Goal: Task Accomplishment & Management: Manage account settings

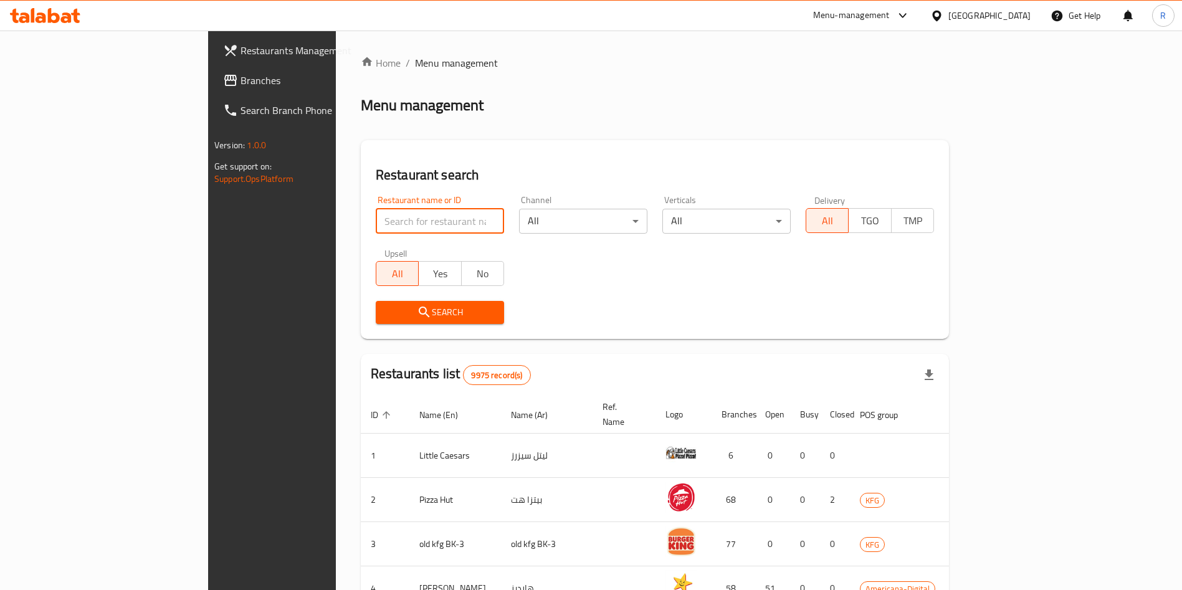
click at [381, 221] on input "search" at bounding box center [440, 221] width 128 height 25
type input "خضري ملكي"
click at [419, 215] on input "خضري ملكي" at bounding box center [440, 221] width 128 height 25
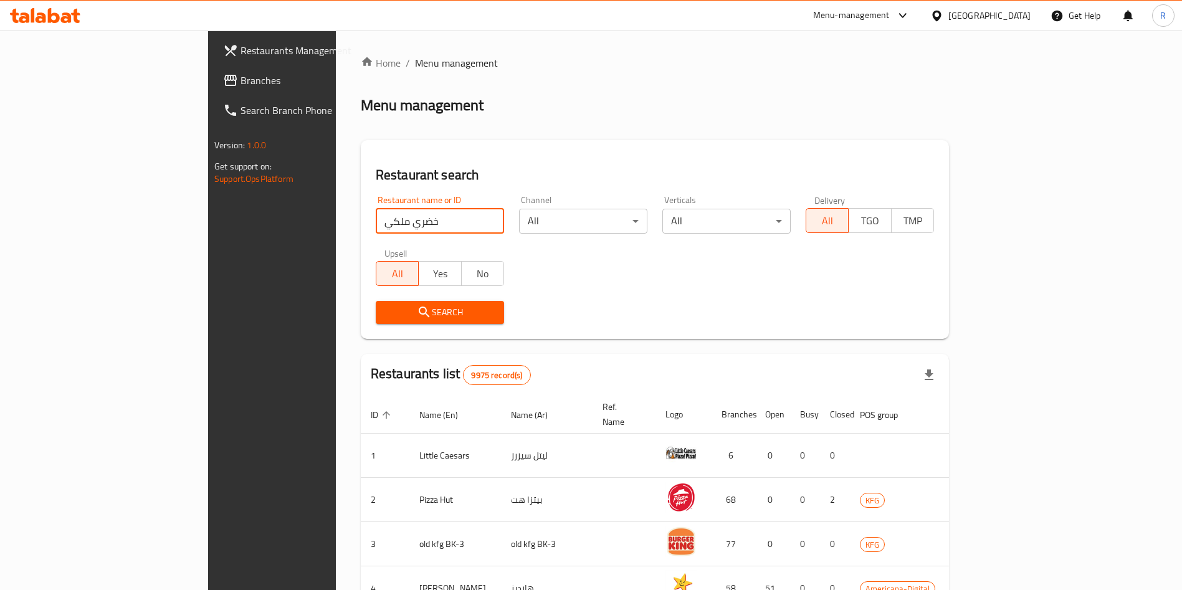
click at [419, 215] on input "خضري ملكي" at bounding box center [440, 221] width 128 height 25
type input "baraka da"
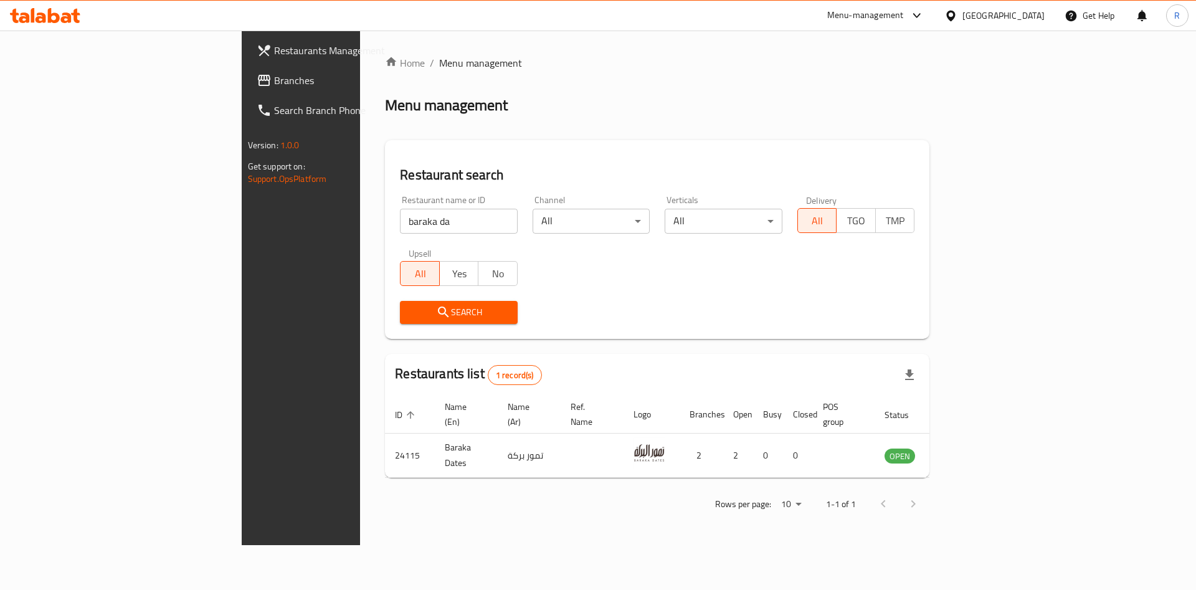
click at [642, 326] on div "Search" at bounding box center [656, 312] width 529 height 38
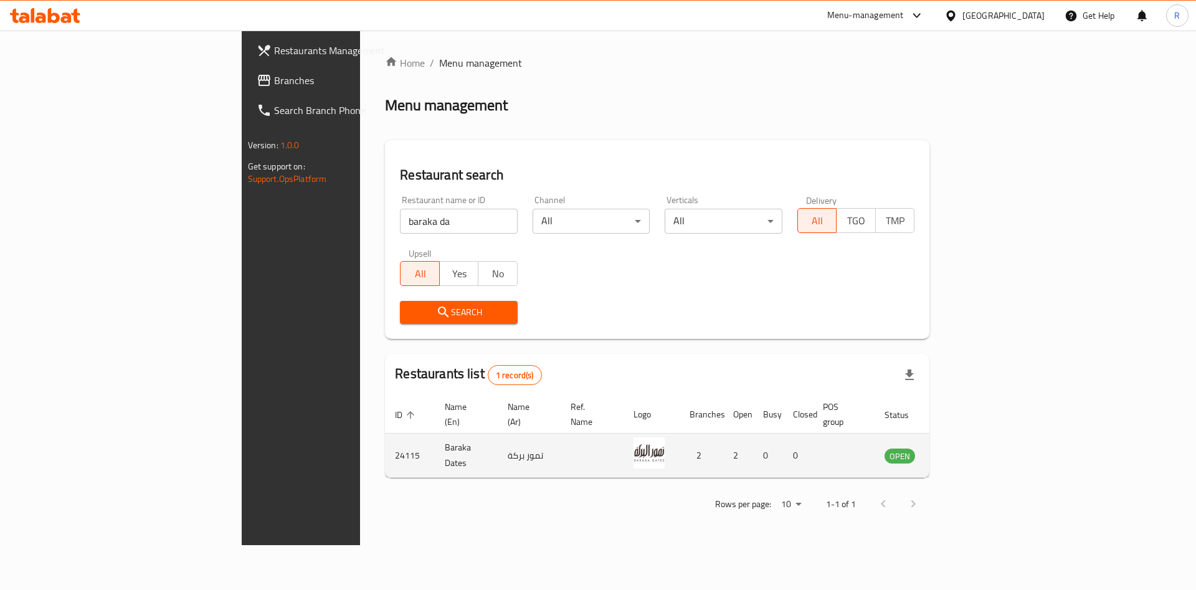
click at [964, 451] on icon "enhanced table" at bounding box center [958, 456] width 14 height 11
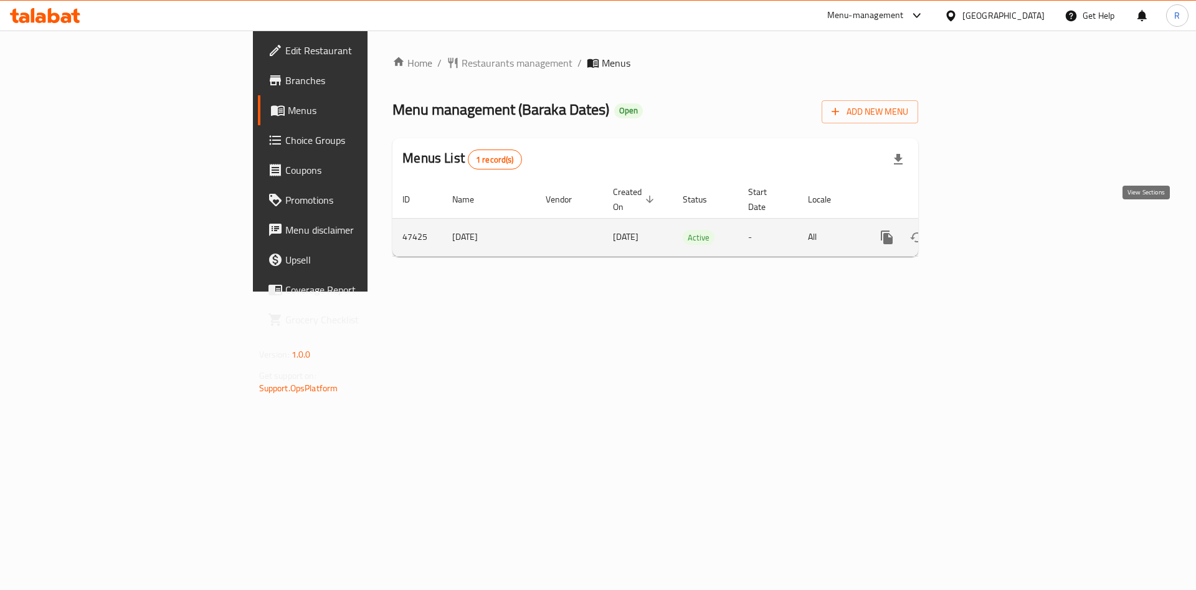
click at [984, 230] on icon "enhanced table" at bounding box center [976, 237] width 15 height 15
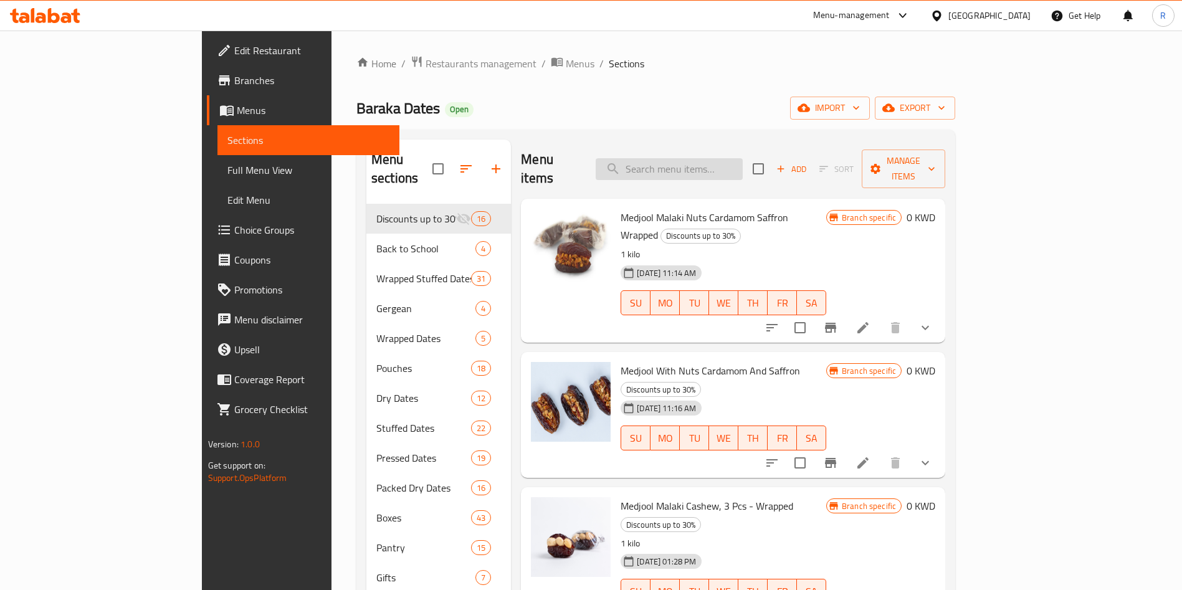
click at [704, 158] on input "search" at bounding box center [669, 169] width 147 height 22
click at [743, 158] on input "search" at bounding box center [669, 169] width 147 height 22
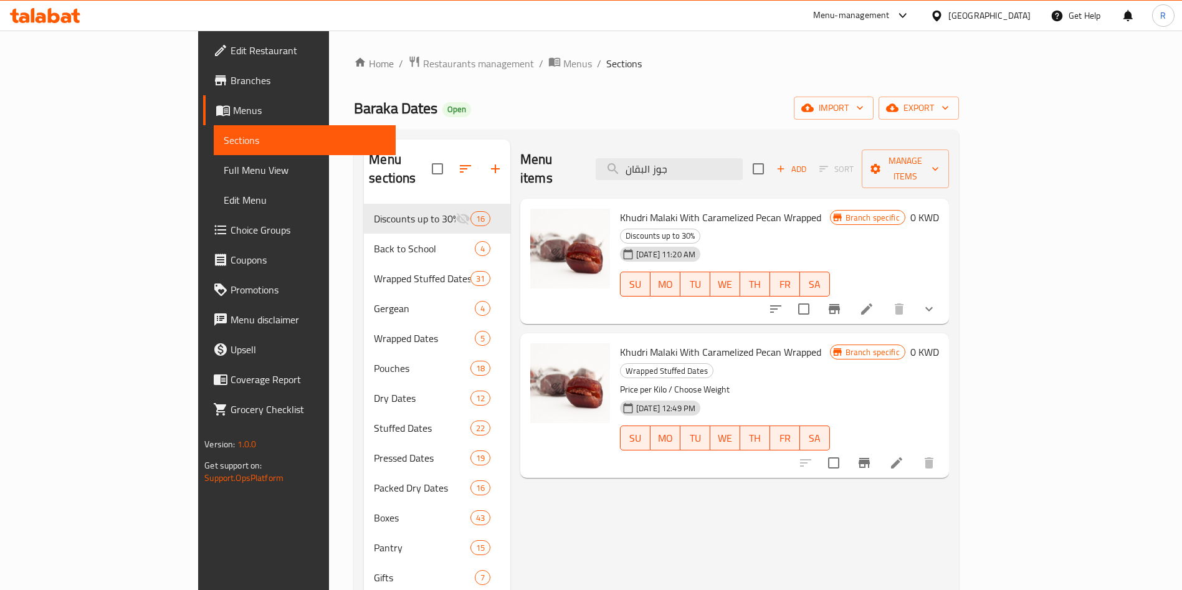
type input "جوز البقان"
click at [870, 458] on icon "Branch-specific-item" at bounding box center [863, 463] width 11 height 10
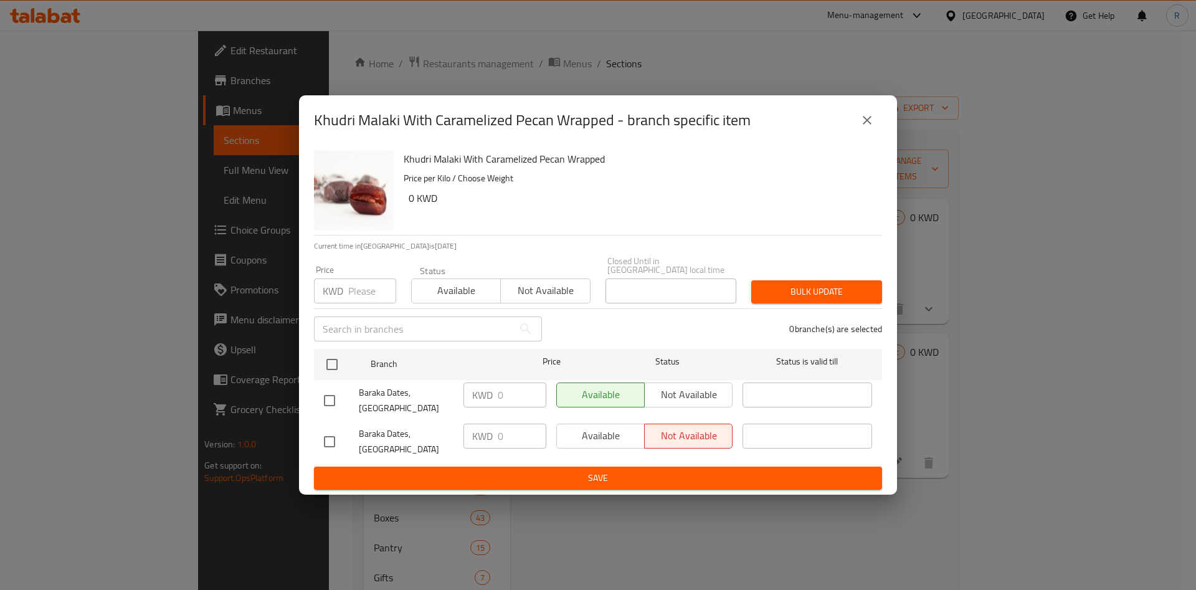
click at [1062, 474] on div "Khudri Malaki With Caramelized Pecan Wrapped - branch specific item Khudri Mala…" at bounding box center [598, 295] width 1196 height 590
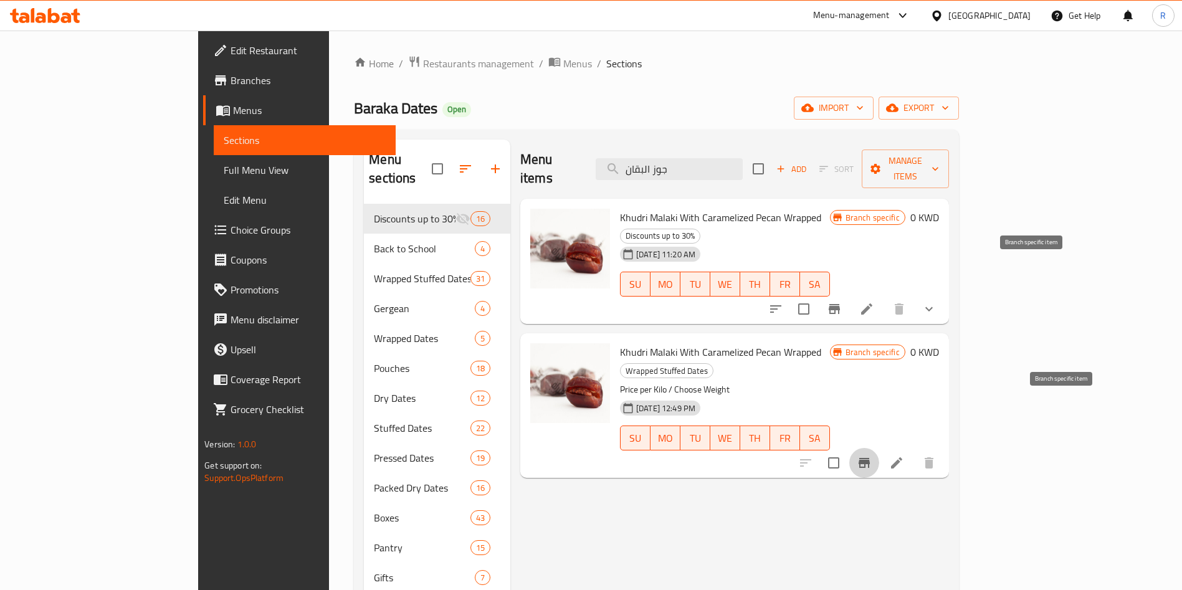
click at [840, 304] on icon "Branch-specific-item" at bounding box center [834, 309] width 11 height 10
click at [902, 457] on icon at bounding box center [896, 462] width 11 height 11
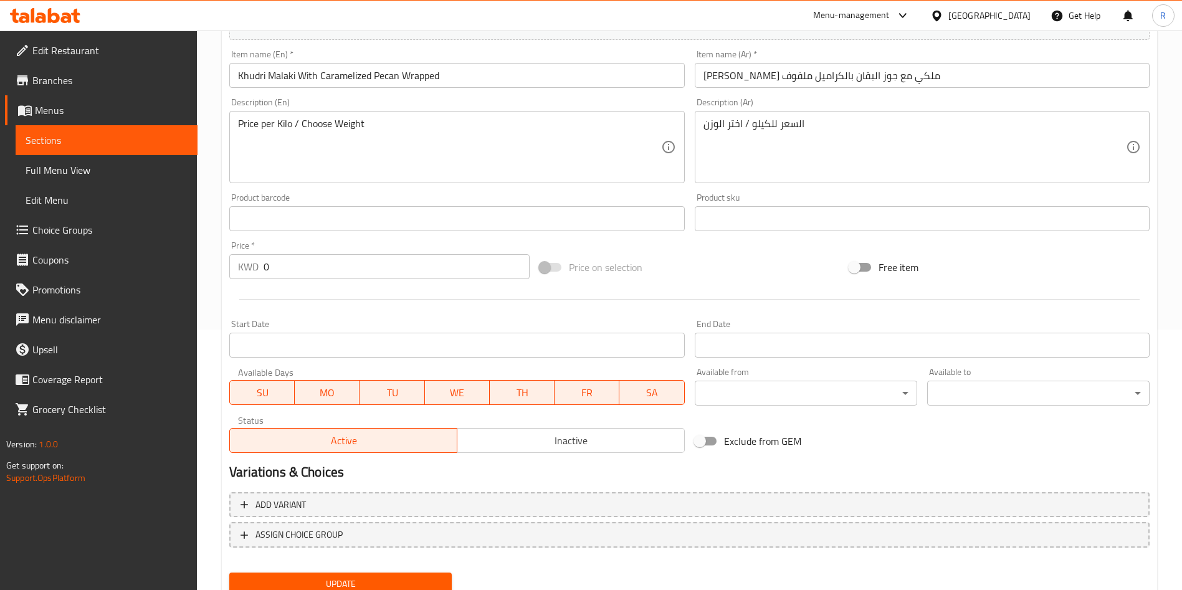
scroll to position [280, 0]
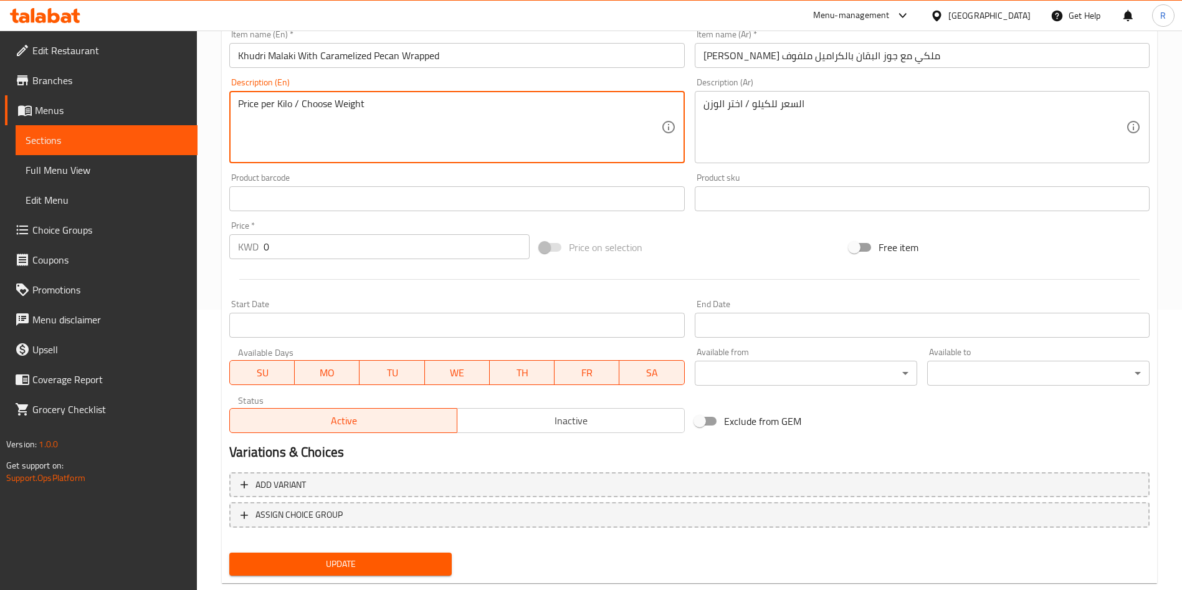
click at [382, 113] on textarea "Price per Kilo / Choose Weight" at bounding box center [449, 127] width 422 height 59
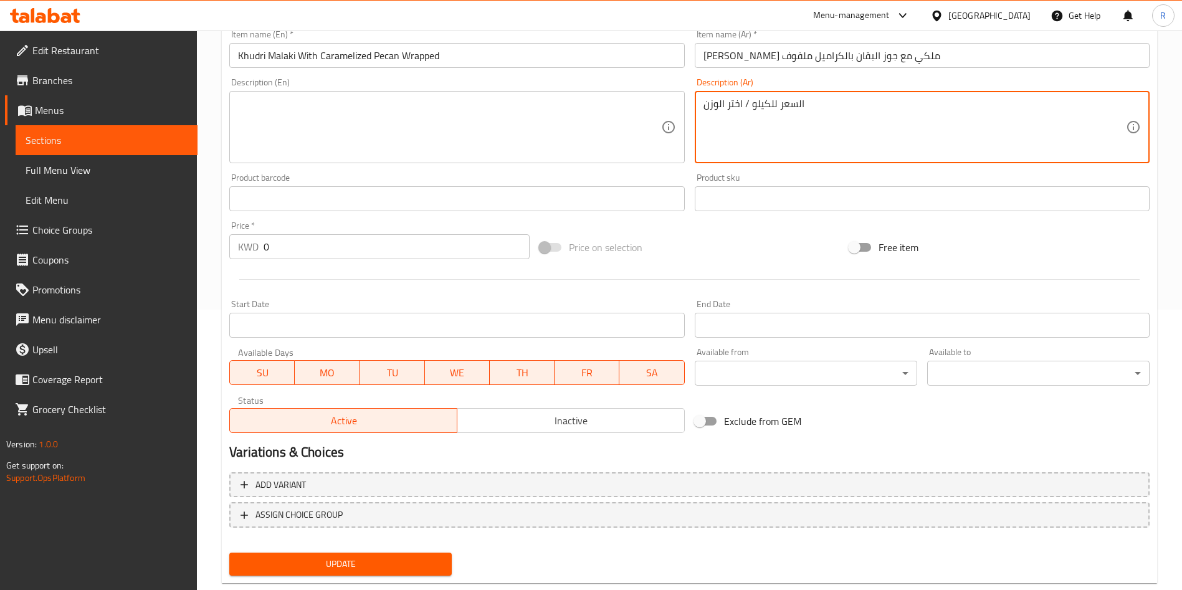
click at [748, 104] on textarea "السعر للكيلو / اختر الوزن" at bounding box center [914, 127] width 422 height 59
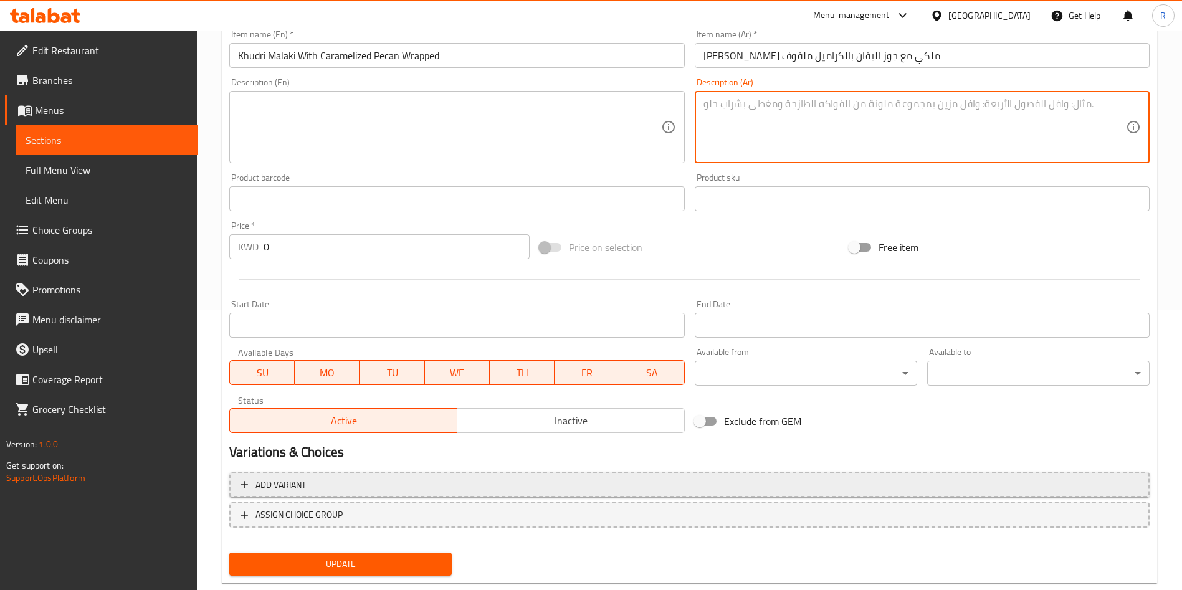
click at [601, 485] on span "Add variant" at bounding box center [689, 485] width 898 height 16
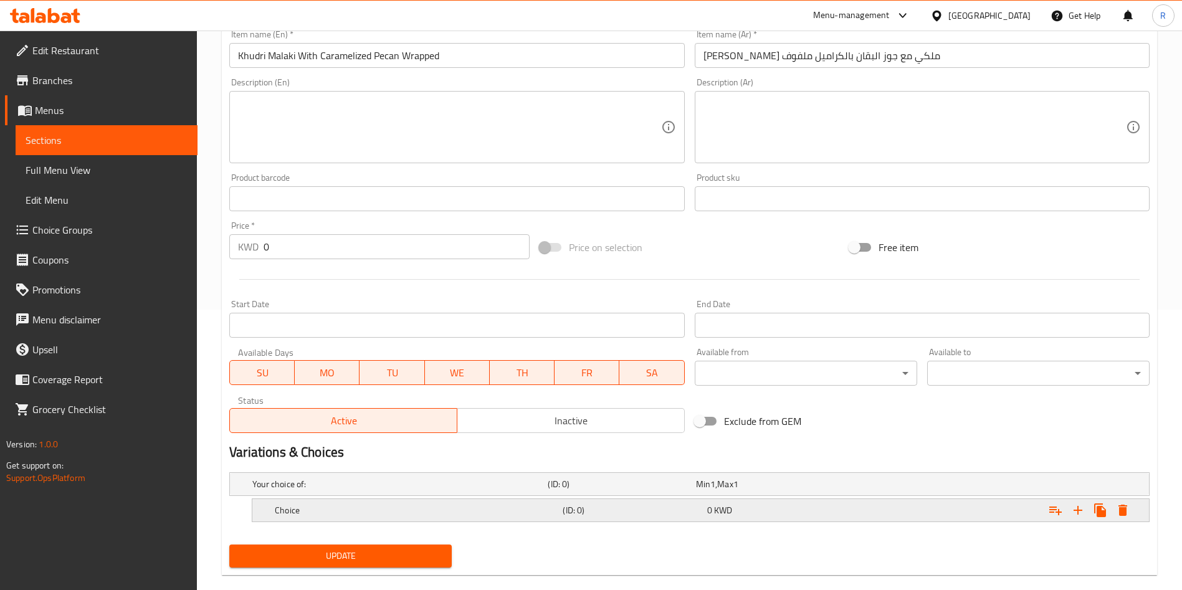
click at [525, 506] on h5 "Choice" at bounding box center [416, 510] width 283 height 12
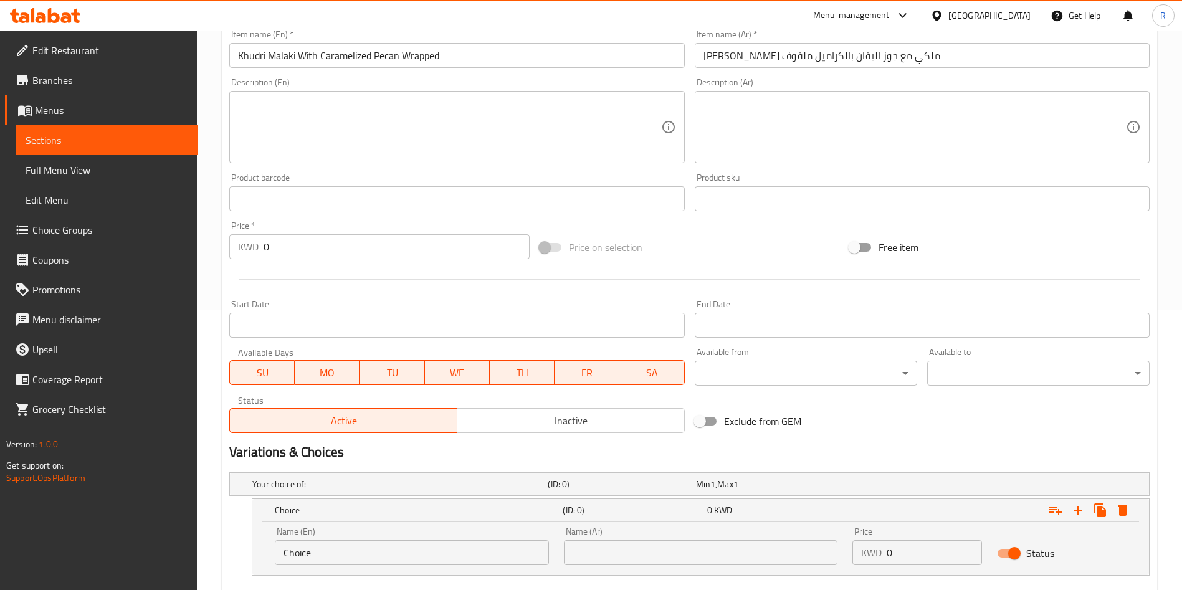
click at [410, 549] on input "Choice" at bounding box center [412, 552] width 274 height 25
type input "1KG"
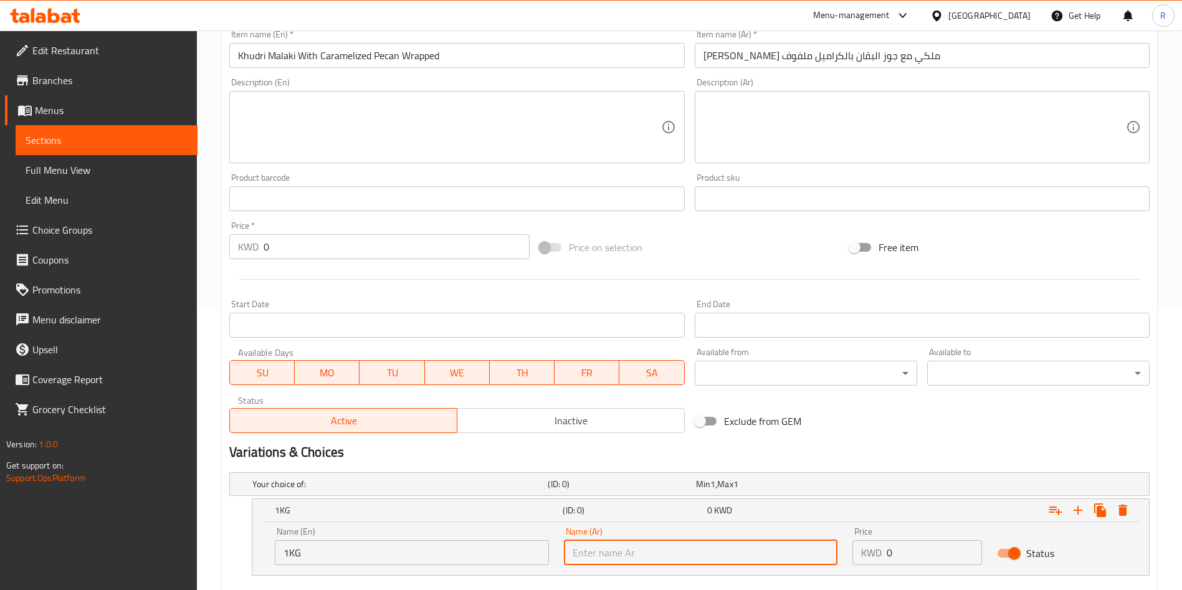
type input "1 كج"
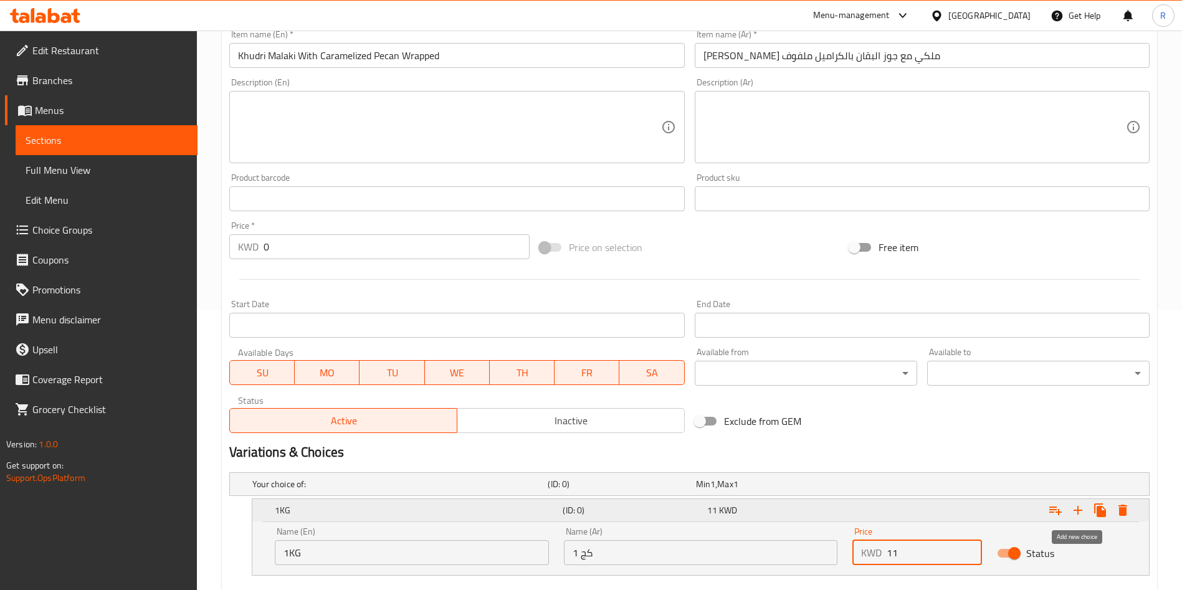
type input "11"
click at [1076, 510] on icon "Expand" at bounding box center [1077, 510] width 9 height 9
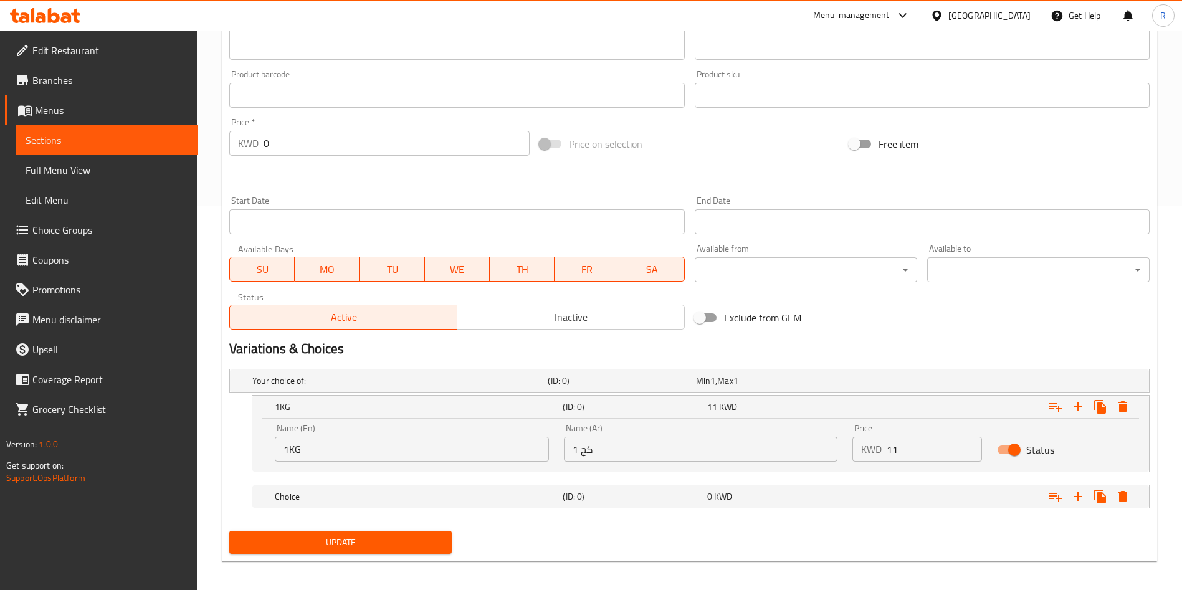
scroll to position [390, 0]
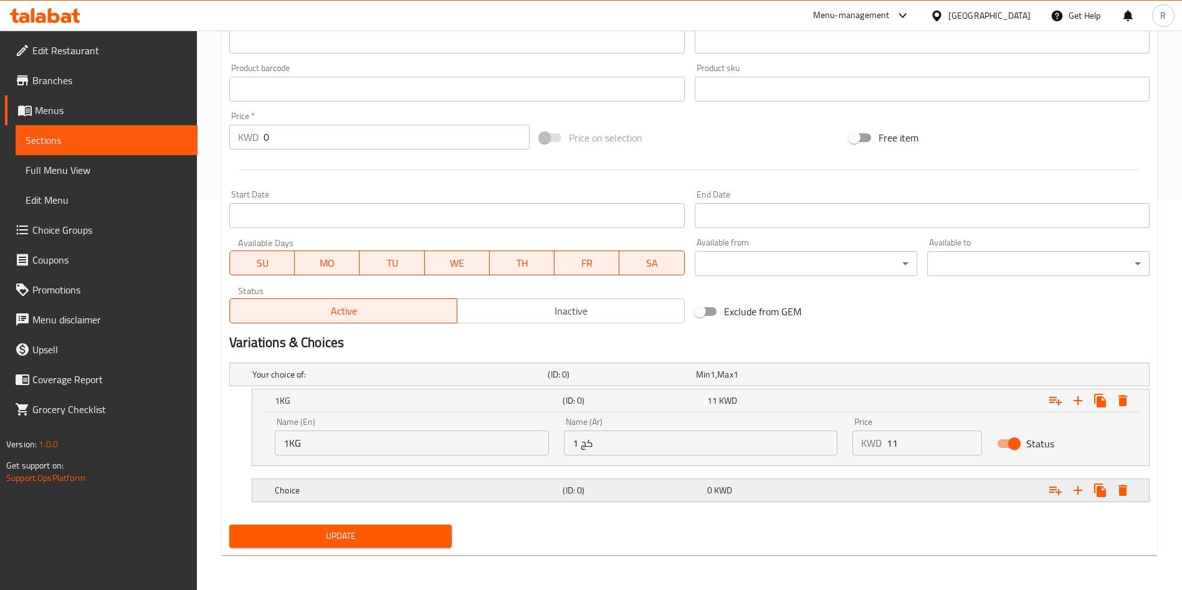
click at [376, 495] on h5 "Choice" at bounding box center [416, 490] width 283 height 12
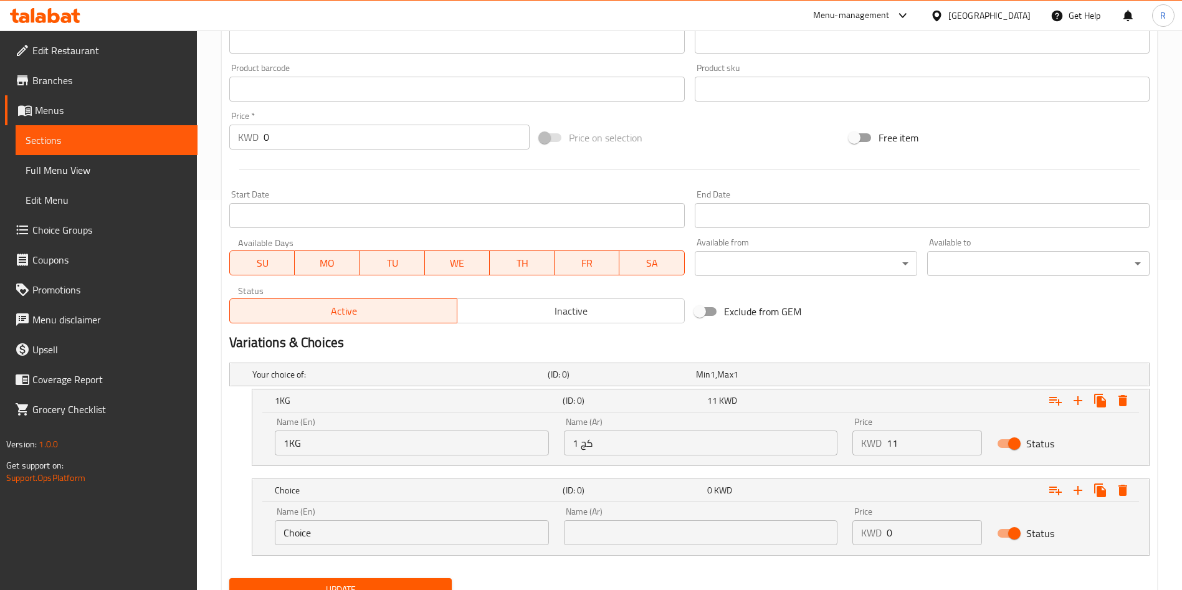
click at [376, 535] on input "Choice" at bounding box center [412, 532] width 274 height 25
type input "0.500 KG"
type input "0.500 كج"
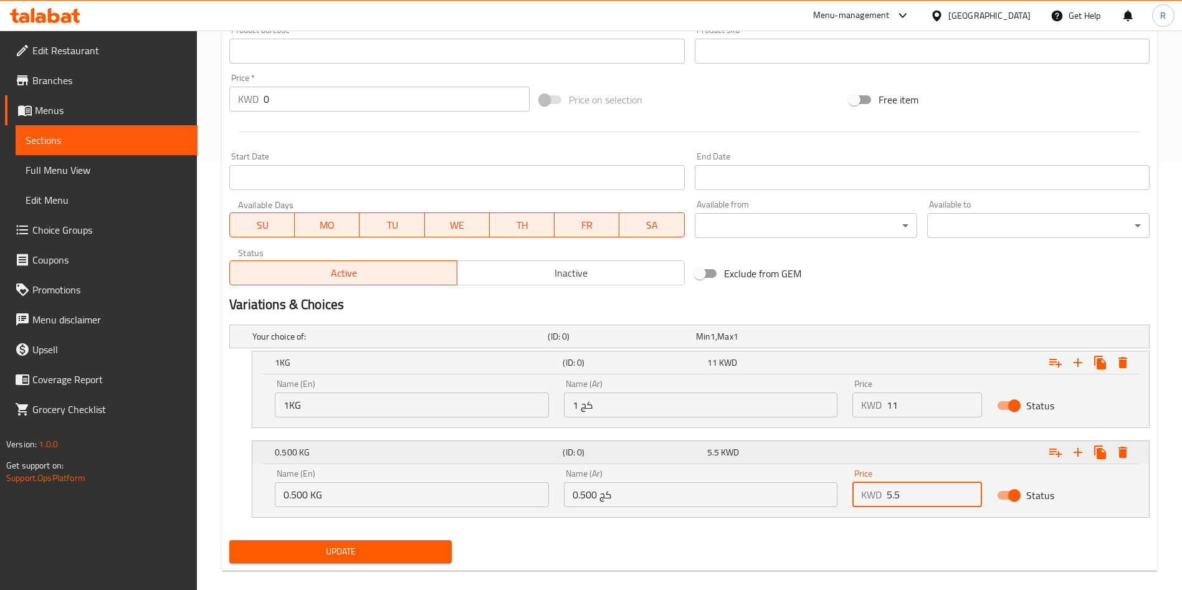
scroll to position [444, 0]
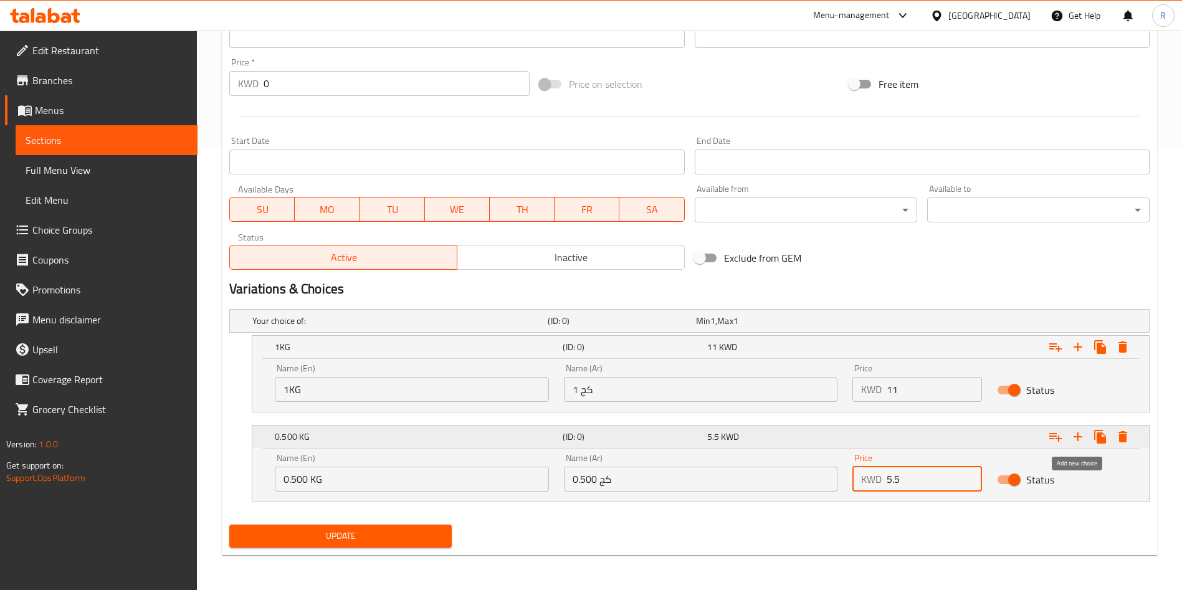
type input "5.5"
click at [1074, 439] on icon "Expand" at bounding box center [1077, 436] width 15 height 15
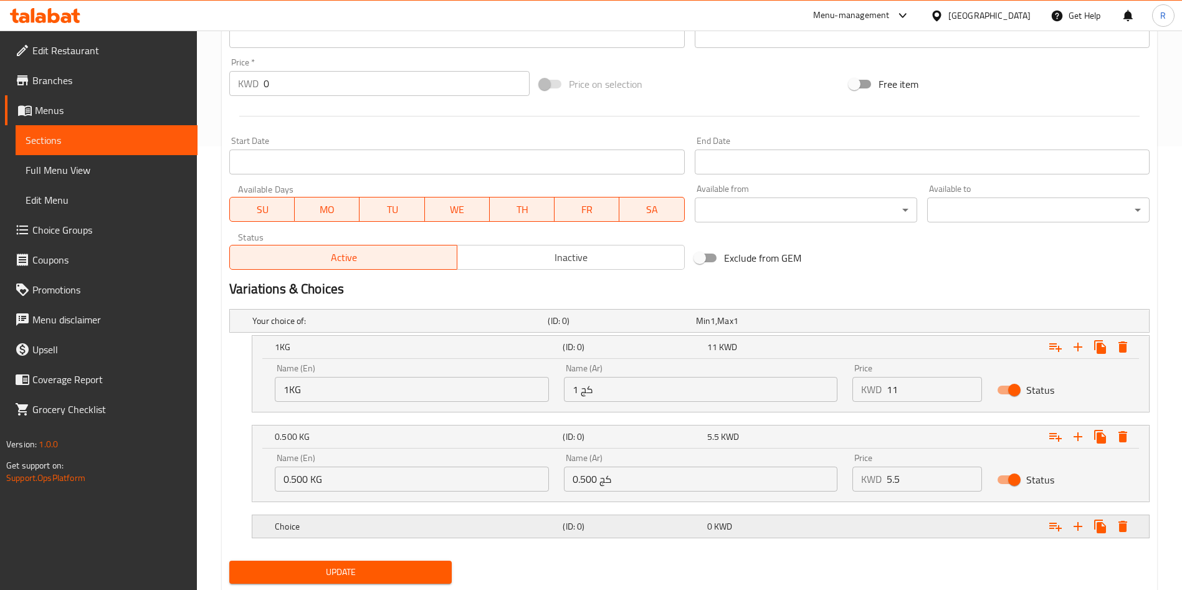
click at [404, 531] on h5 "Choice" at bounding box center [416, 526] width 283 height 12
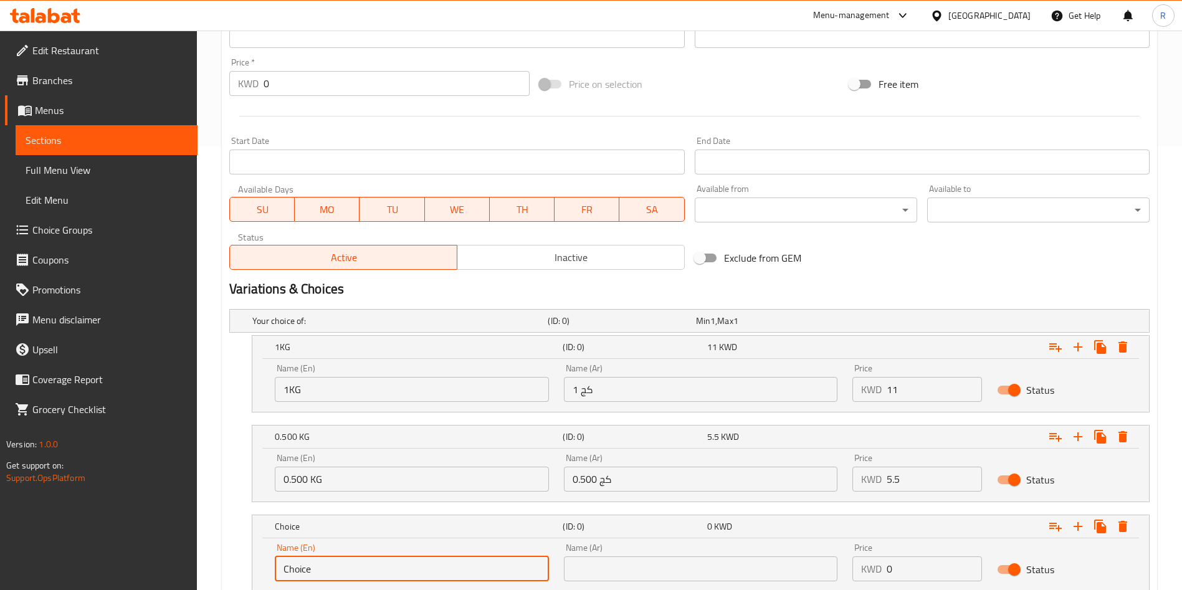
click at [394, 557] on input "Choice" at bounding box center [412, 568] width 274 height 25
type input "0.250 KG"
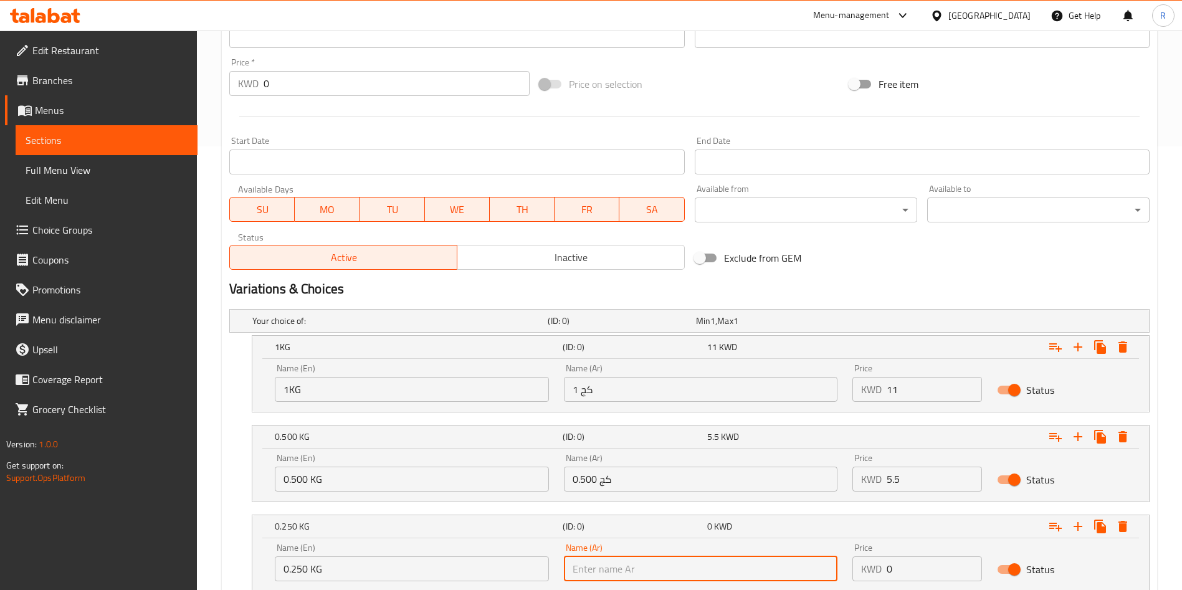
type input "0.250 كج"
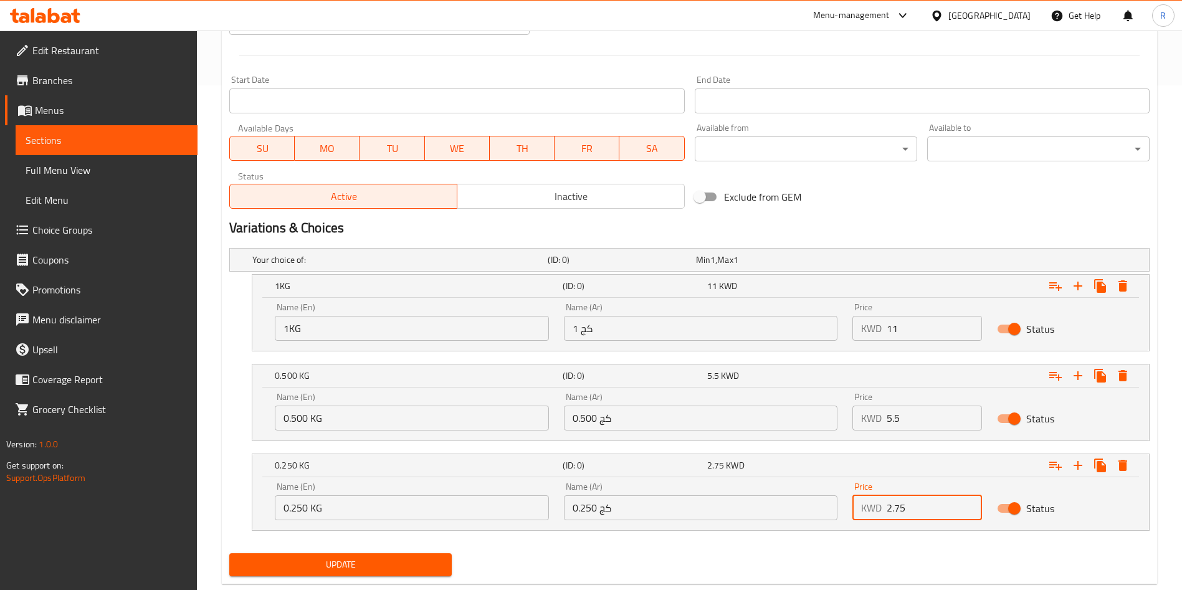
scroll to position [533, 0]
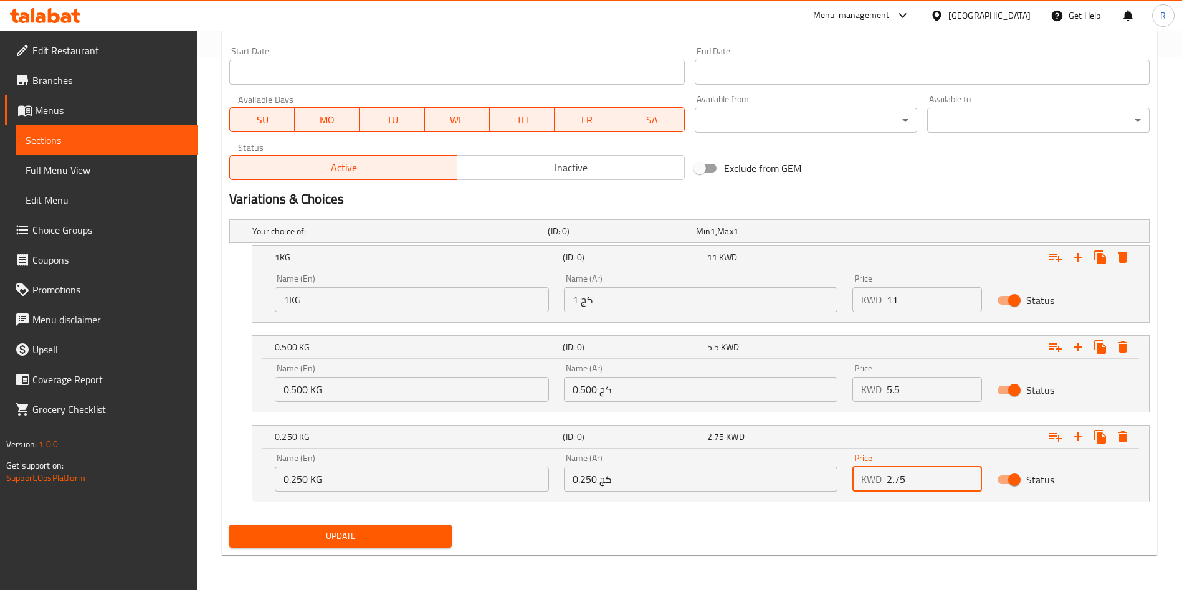
type input "2.75"
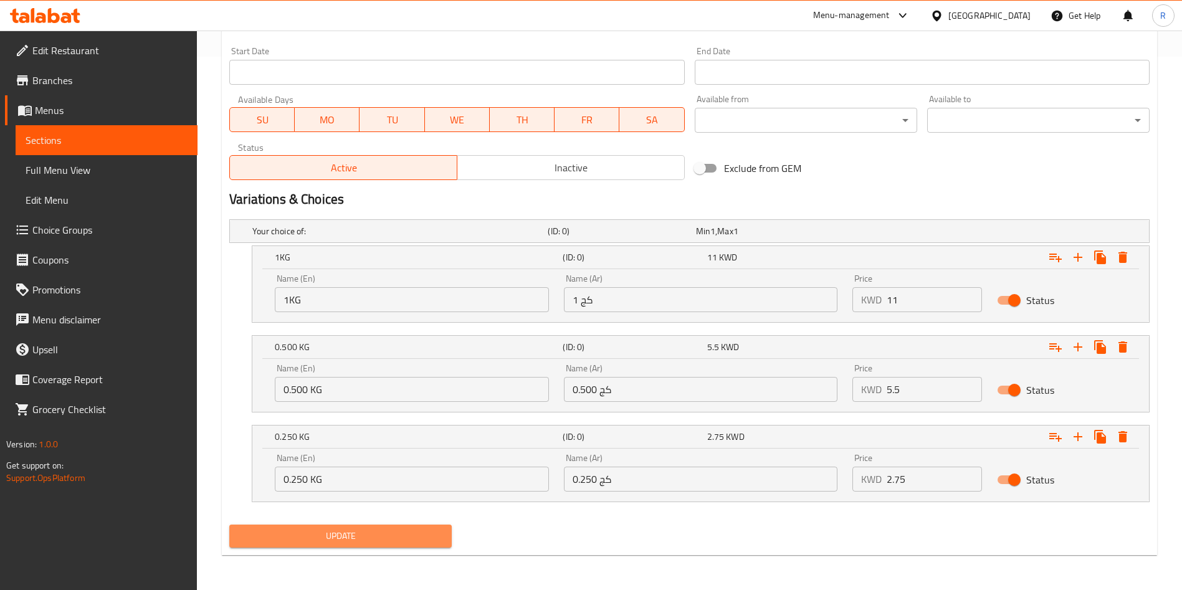
click at [384, 543] on span "Update" at bounding box center [340, 536] width 202 height 16
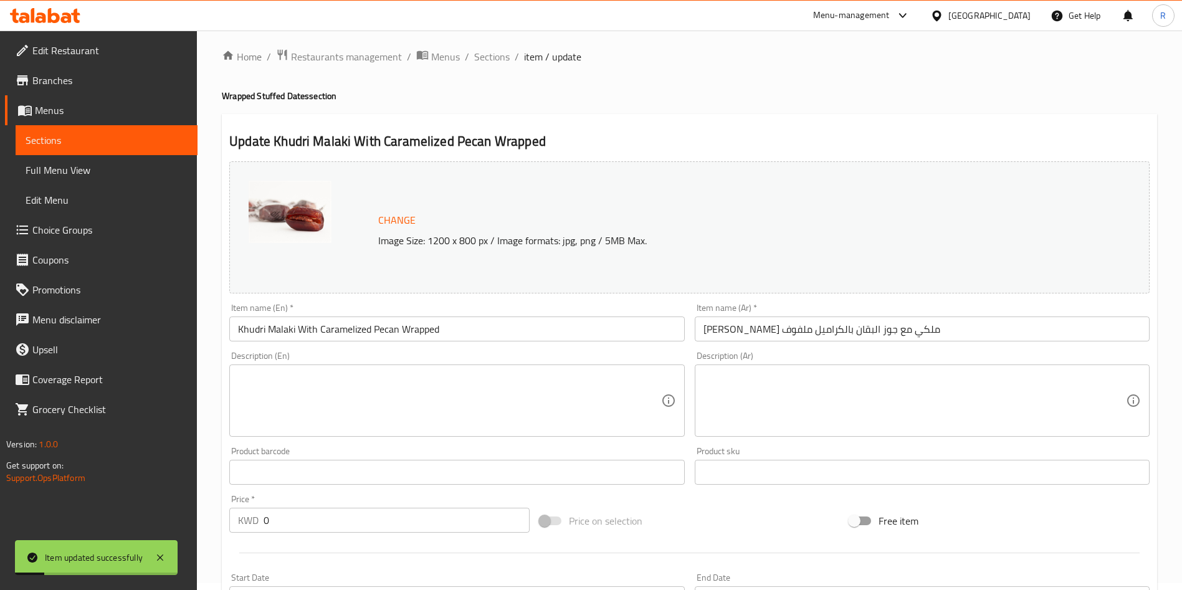
scroll to position [0, 0]
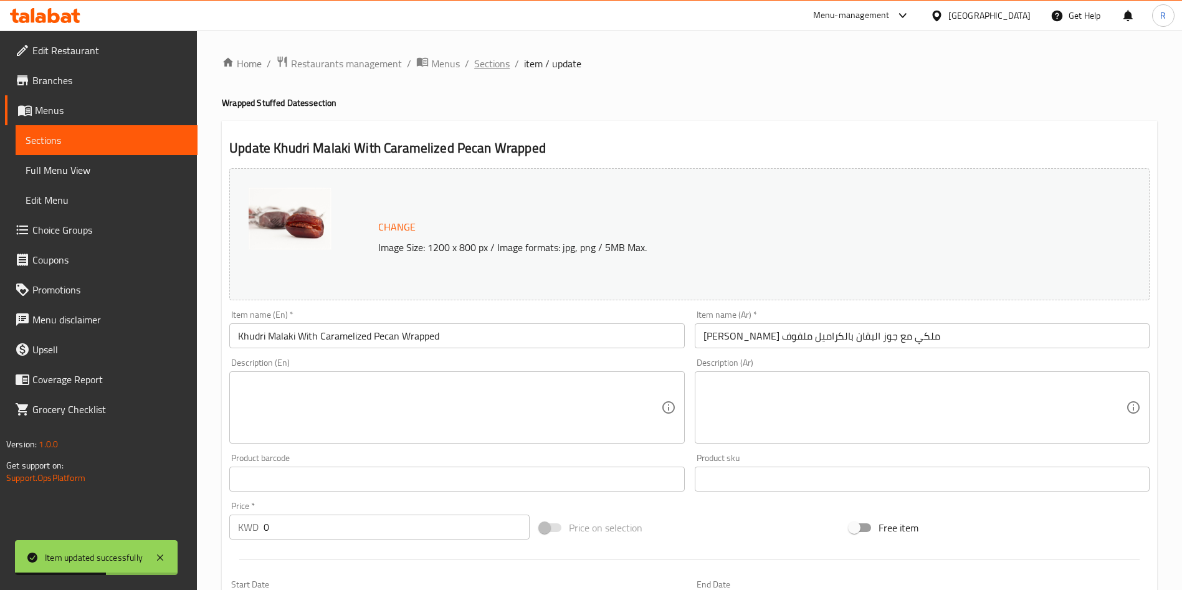
click at [500, 63] on span "Sections" at bounding box center [492, 63] width 36 height 15
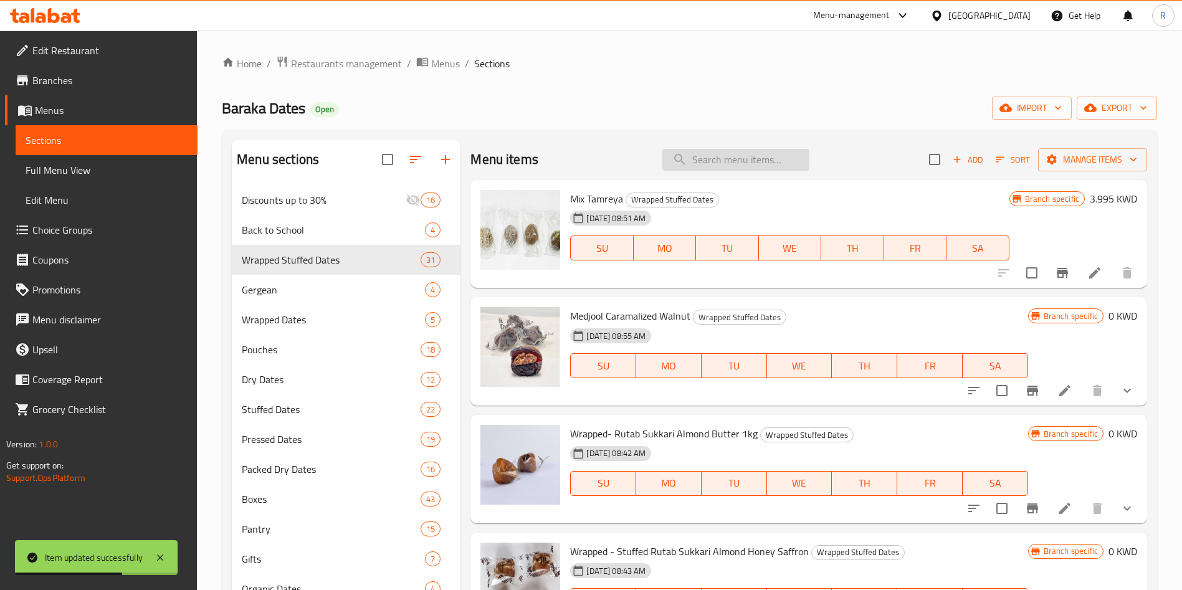
click at [739, 165] on input "search" at bounding box center [735, 160] width 147 height 22
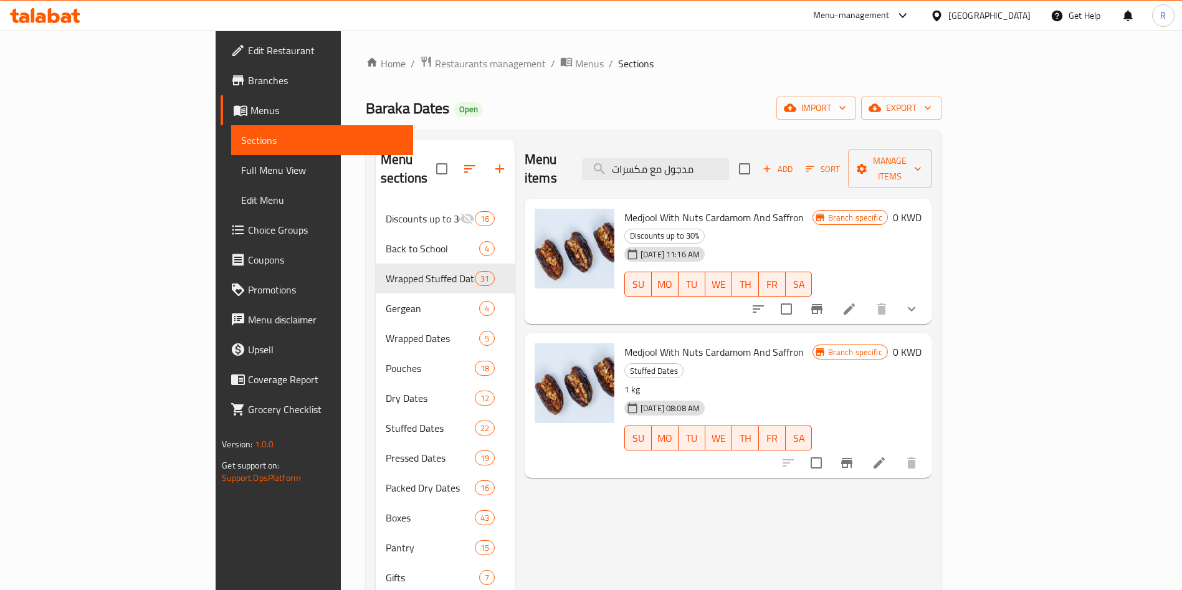
type input "مدجول مع مكسرات"
click at [852, 458] on icon "Branch-specific-item" at bounding box center [846, 463] width 11 height 10
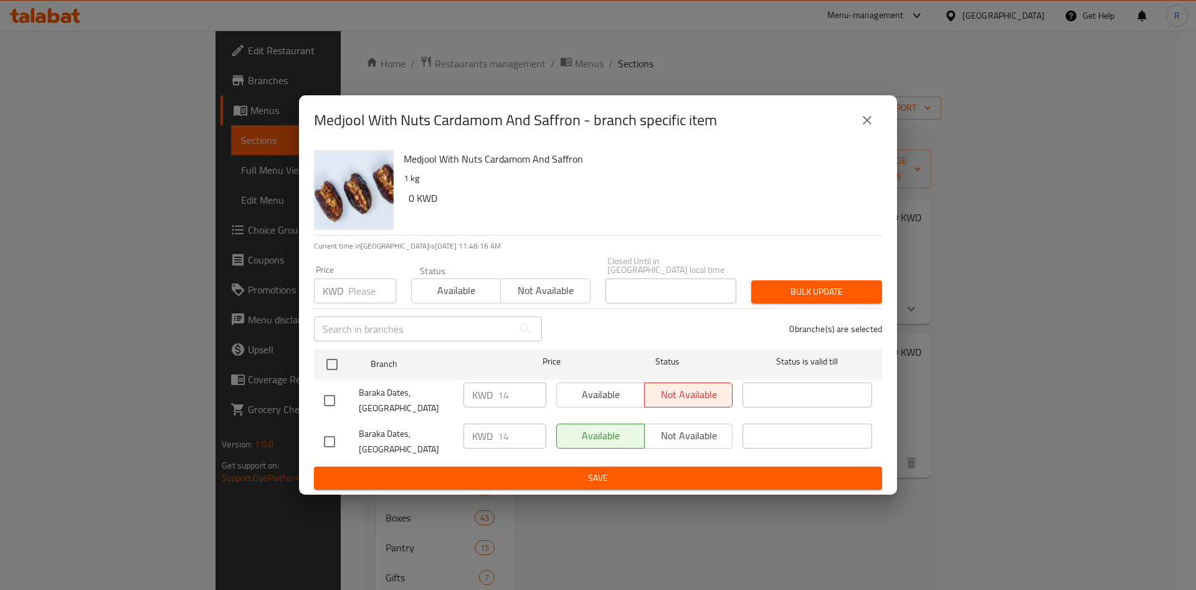
click at [863, 128] on icon "close" at bounding box center [867, 120] width 15 height 15
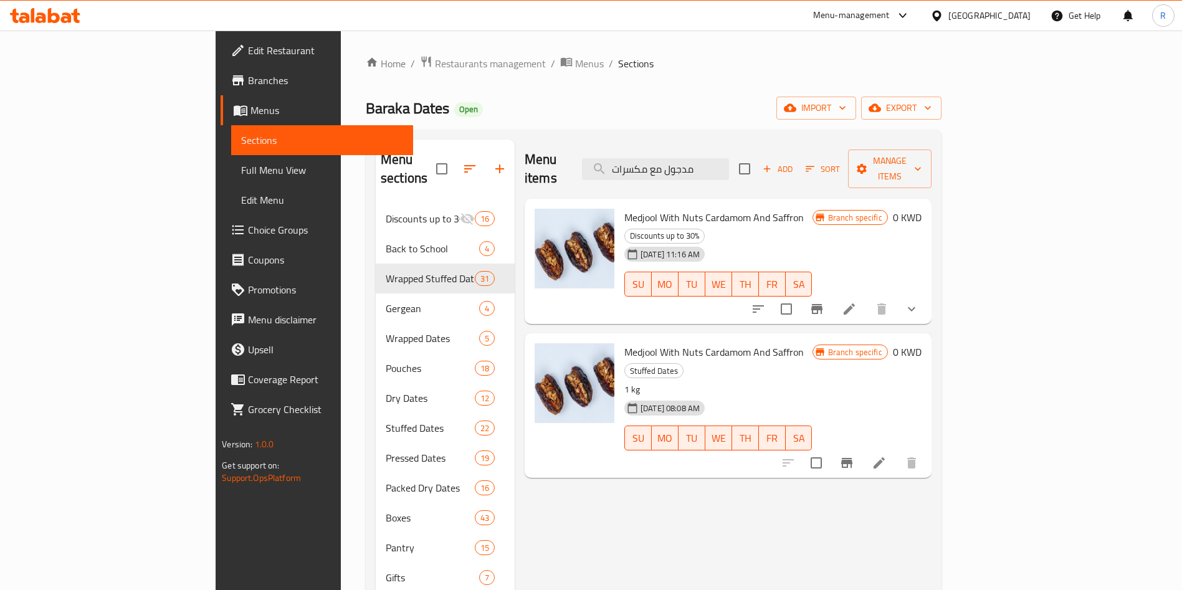
click at [886, 455] on icon at bounding box center [878, 462] width 15 height 15
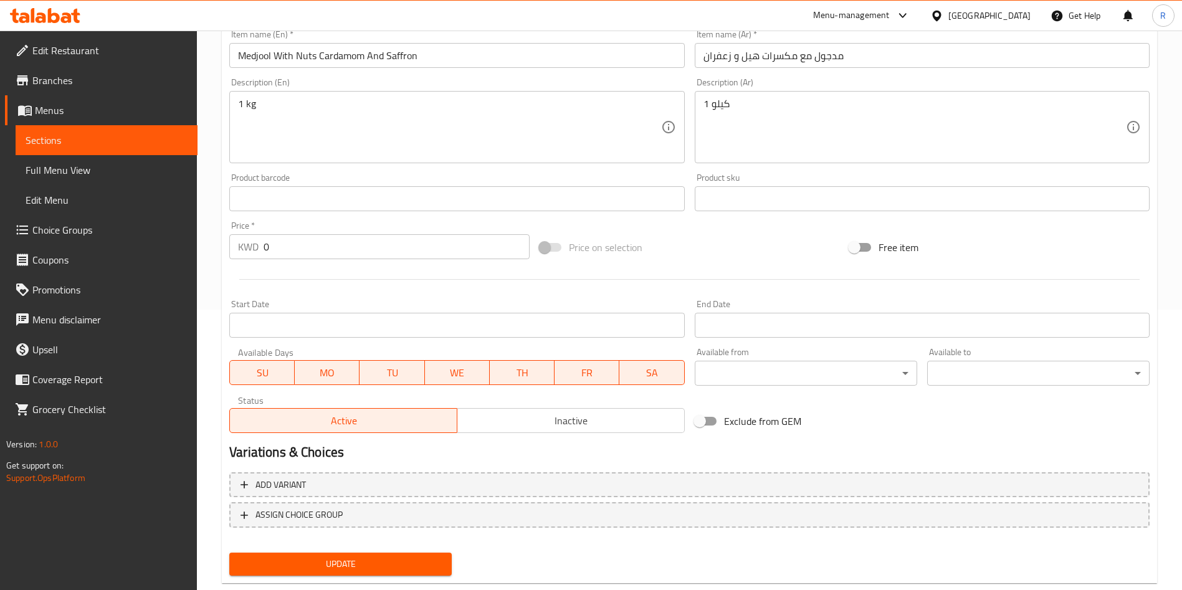
scroll to position [308, 0]
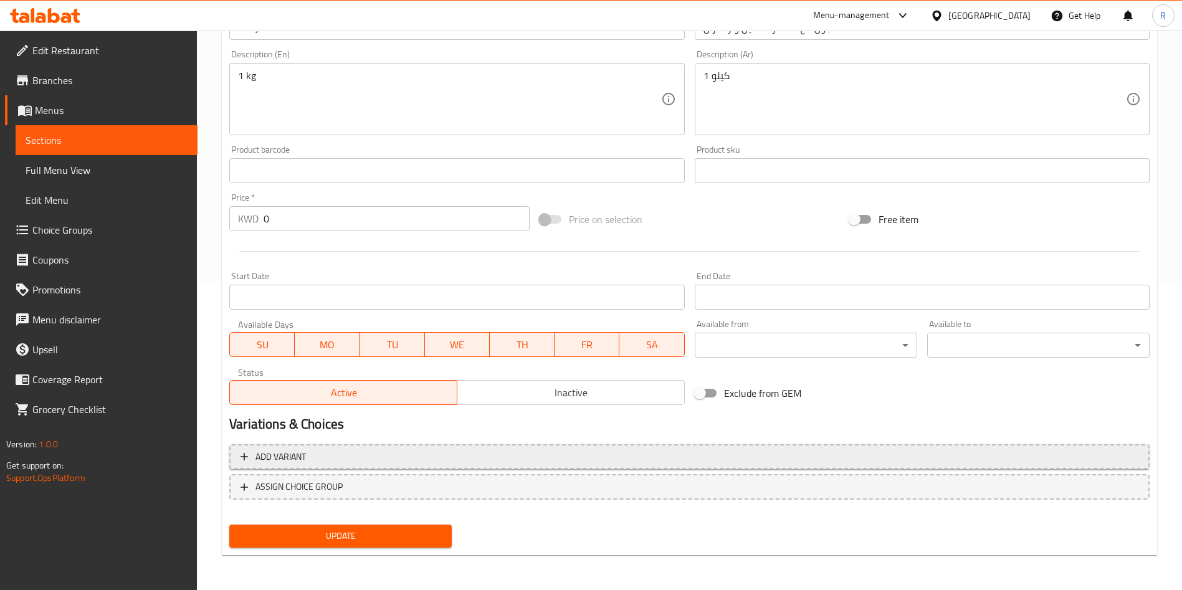
click at [569, 453] on span "Add variant" at bounding box center [689, 457] width 898 height 16
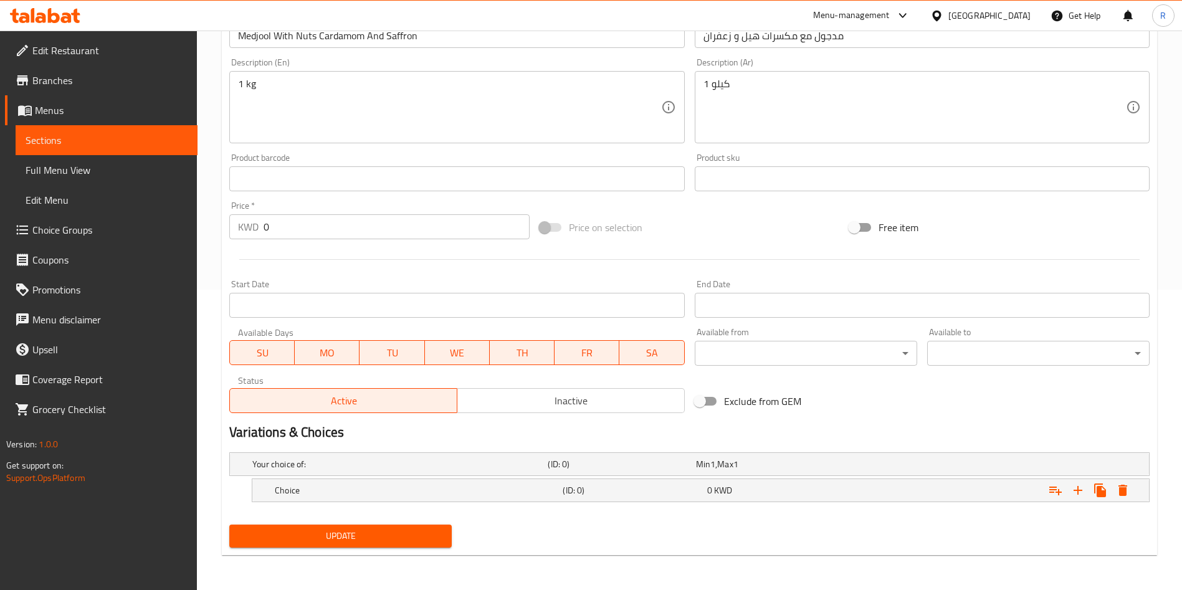
scroll to position [300, 0]
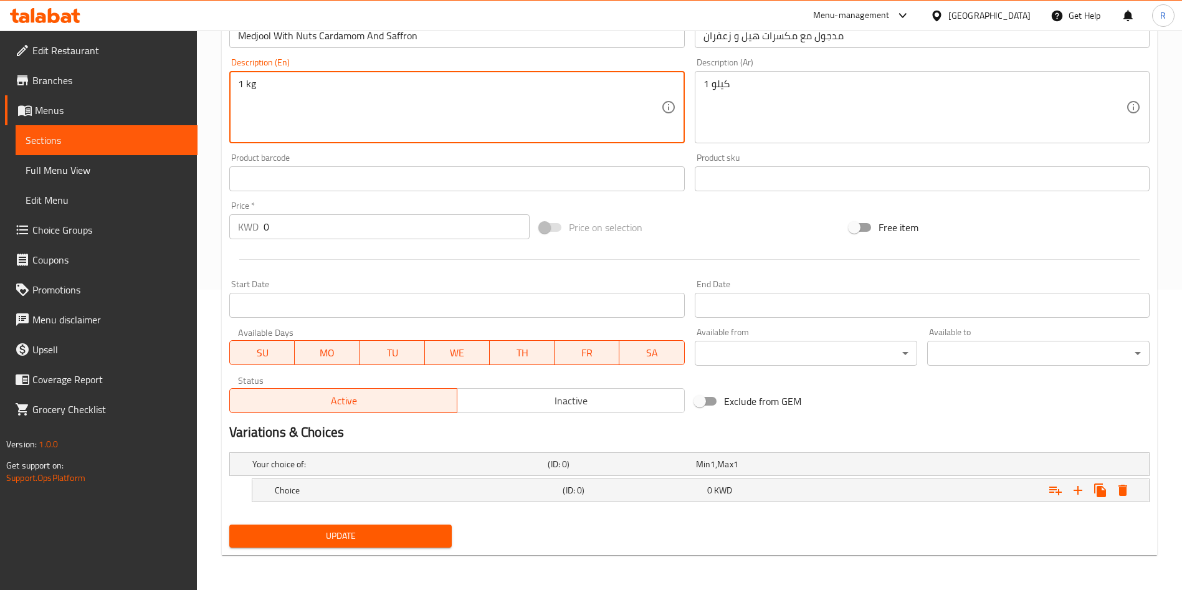
click at [401, 118] on textarea "1 kg" at bounding box center [449, 107] width 422 height 59
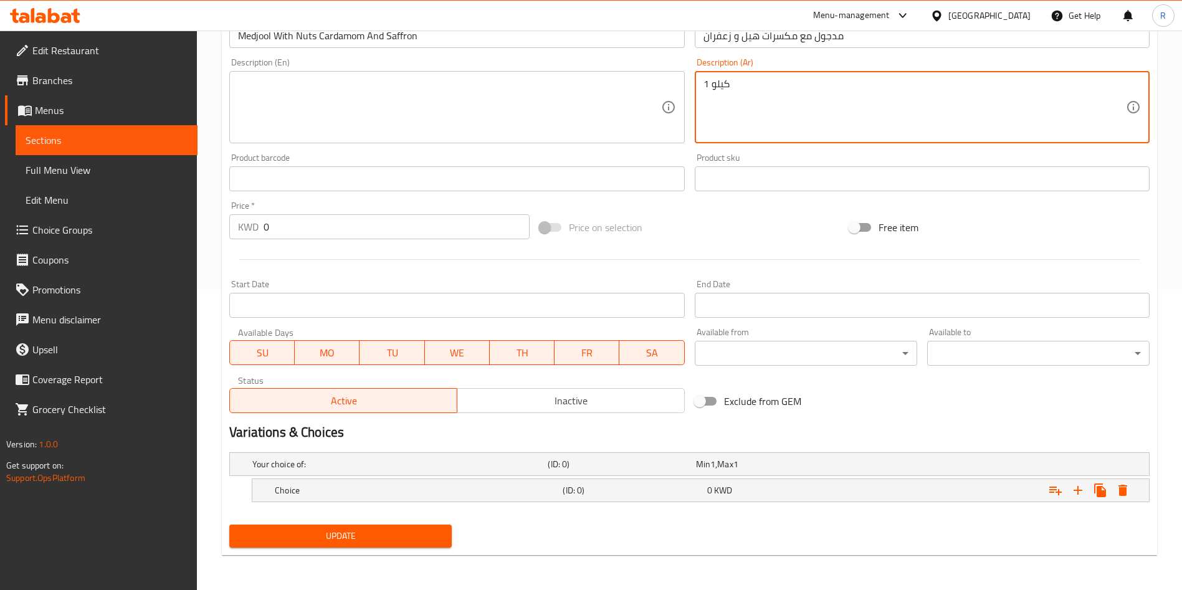
click at [764, 97] on textarea "1 كيلو" at bounding box center [914, 107] width 422 height 59
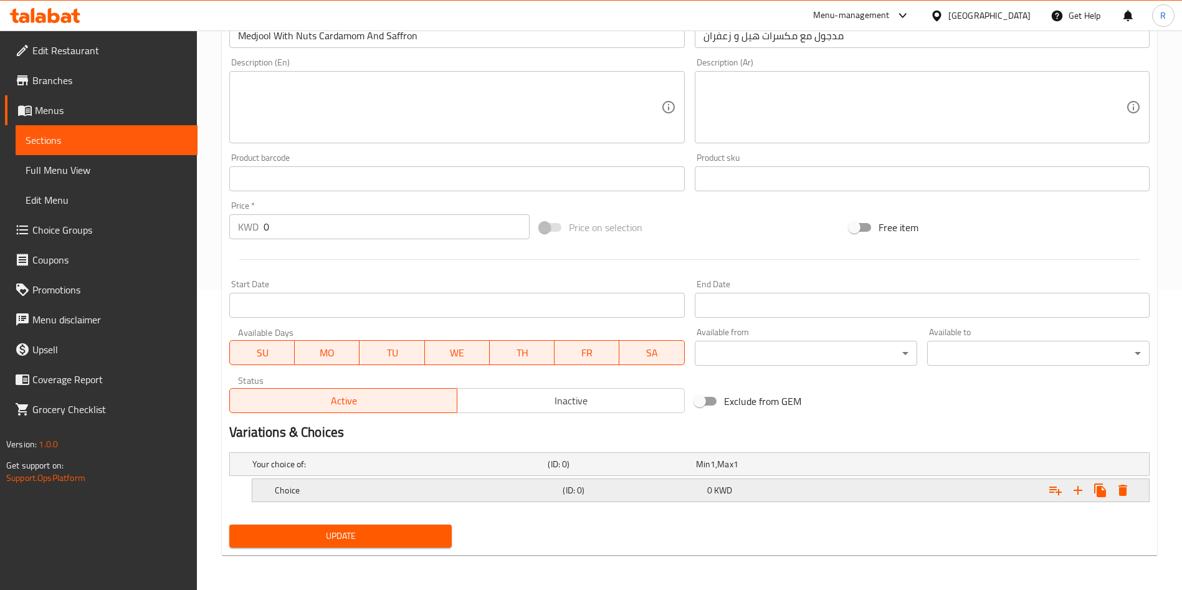
click at [763, 503] on div "Choice (ID: 0) 0 KWD" at bounding box center [704, 490] width 864 height 27
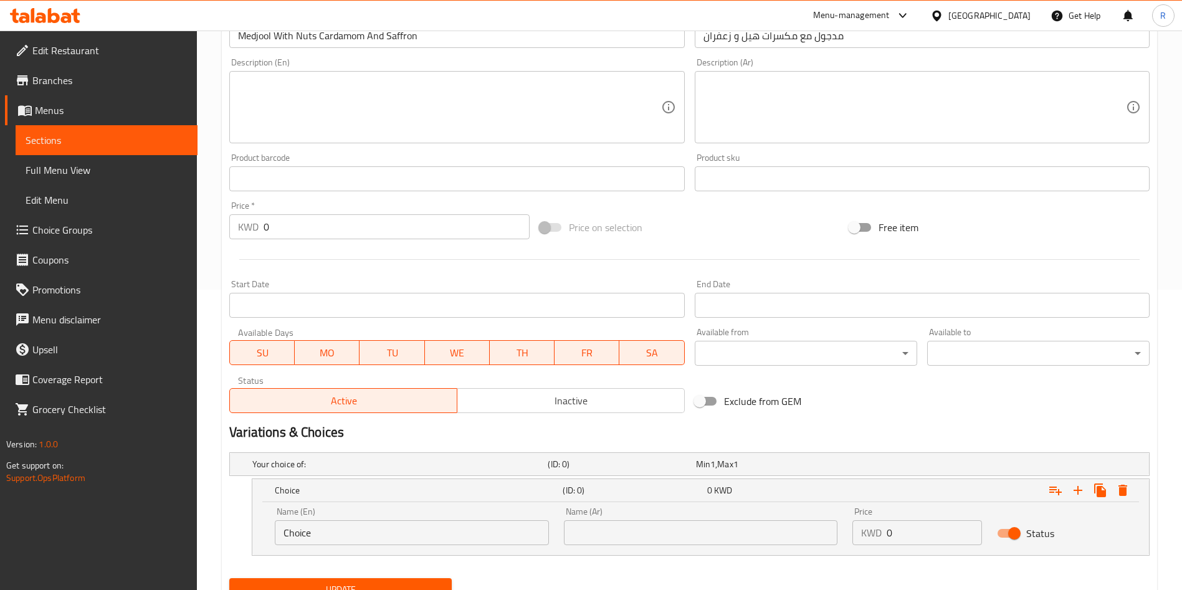
click at [401, 542] on input "Choice" at bounding box center [412, 532] width 274 height 25
type input "1 KG"
type input "1 كج"
type input "14"
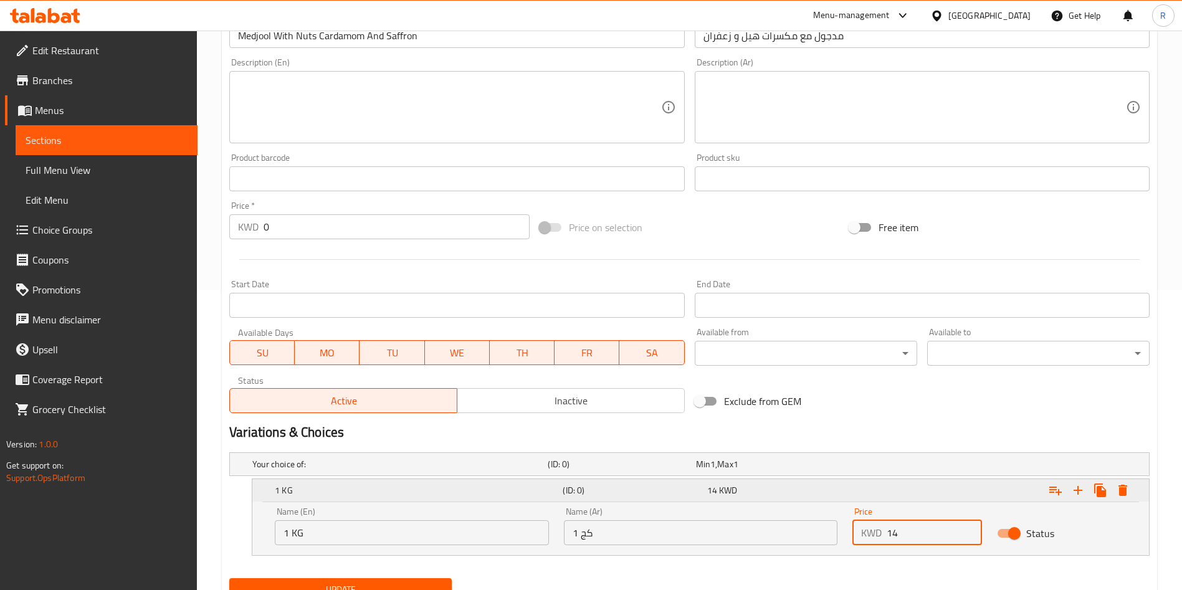
click at [1081, 486] on icon "Expand" at bounding box center [1077, 490] width 15 height 15
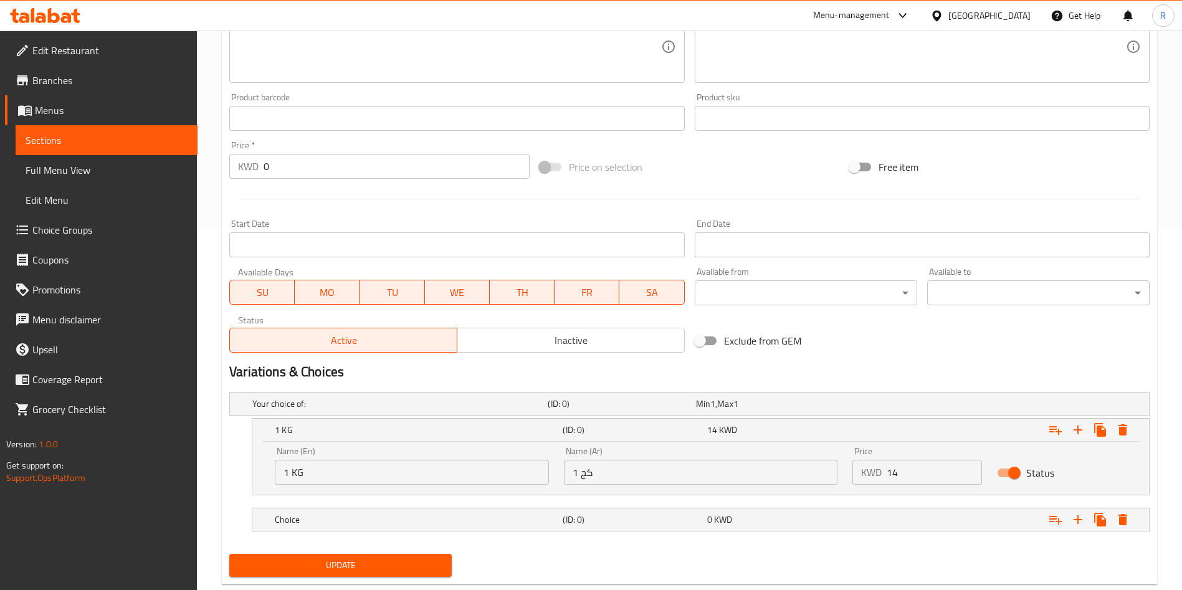
scroll to position [390, 0]
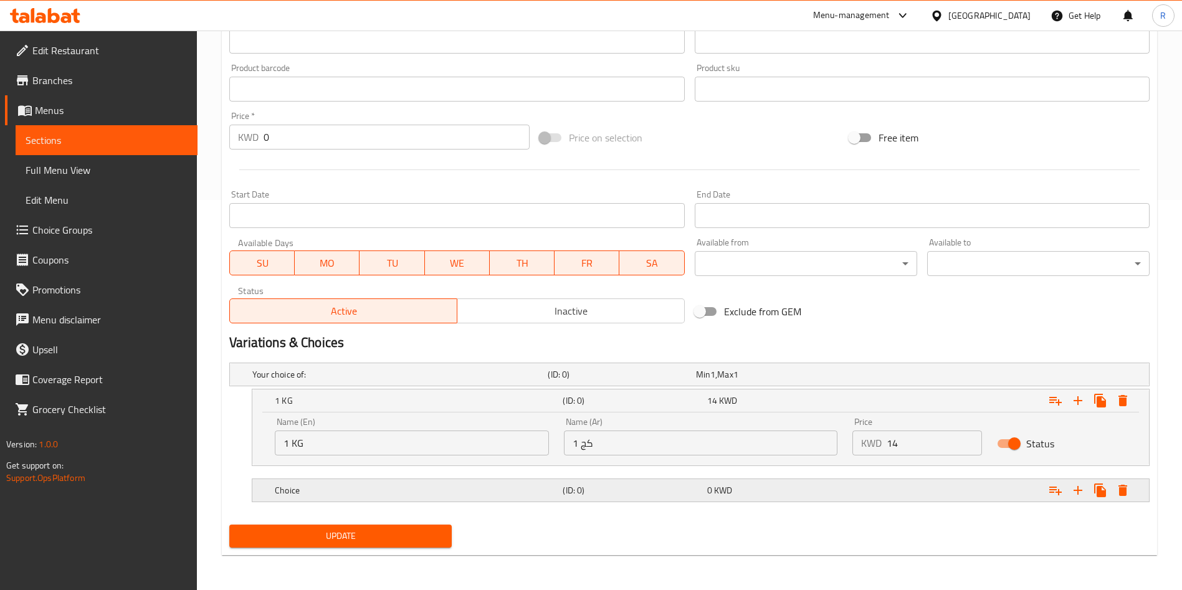
click at [373, 496] on h5 "Choice" at bounding box center [416, 490] width 283 height 12
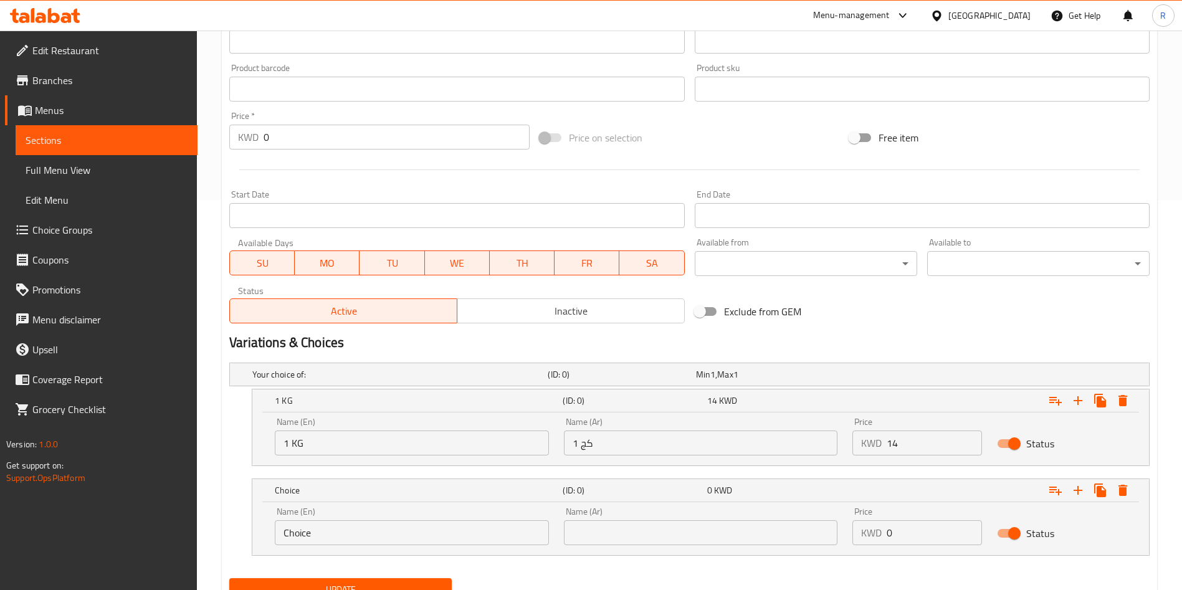
click at [401, 535] on input "Choice" at bounding box center [412, 532] width 274 height 25
type input "0.500 KG"
type input "0.500 كج"
type input "7"
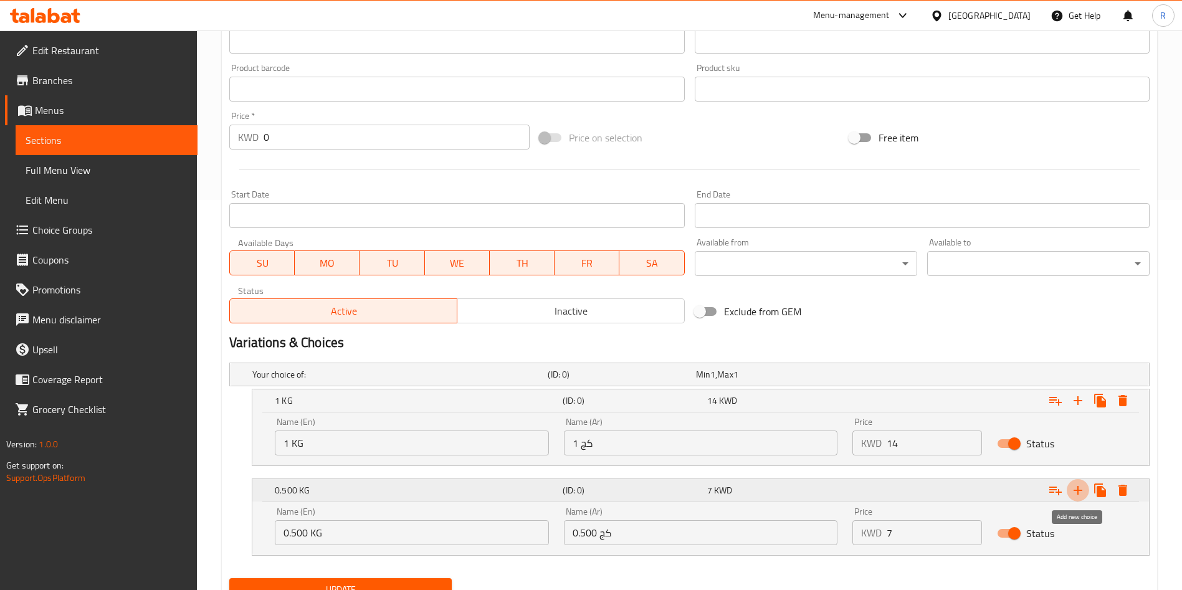
click at [1075, 493] on icon "Expand" at bounding box center [1077, 490] width 15 height 15
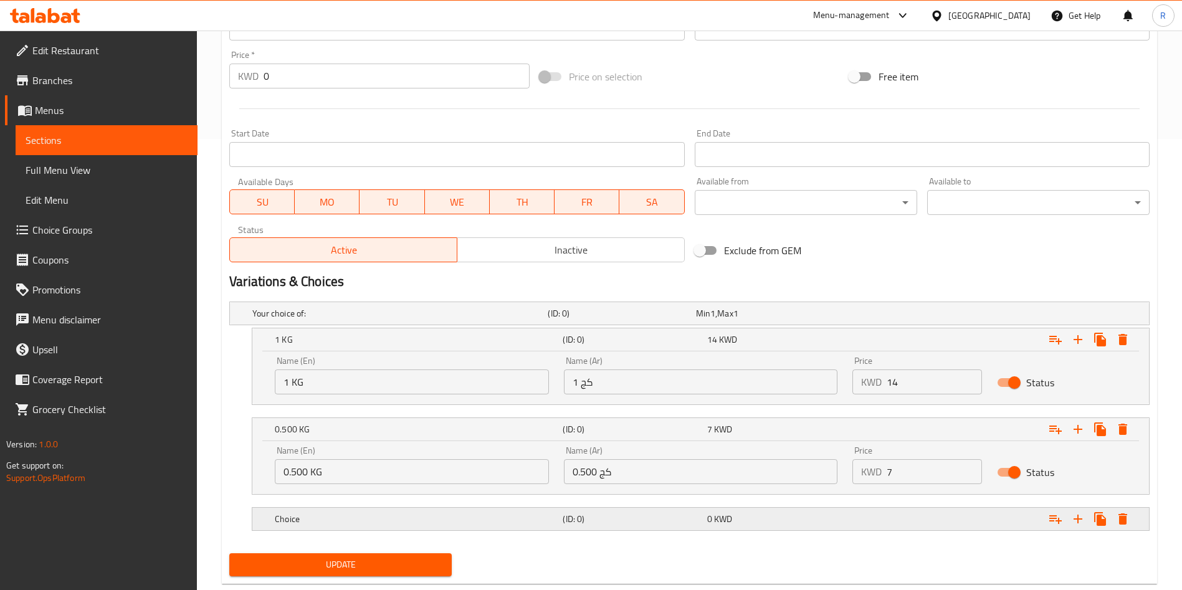
scroll to position [480, 0]
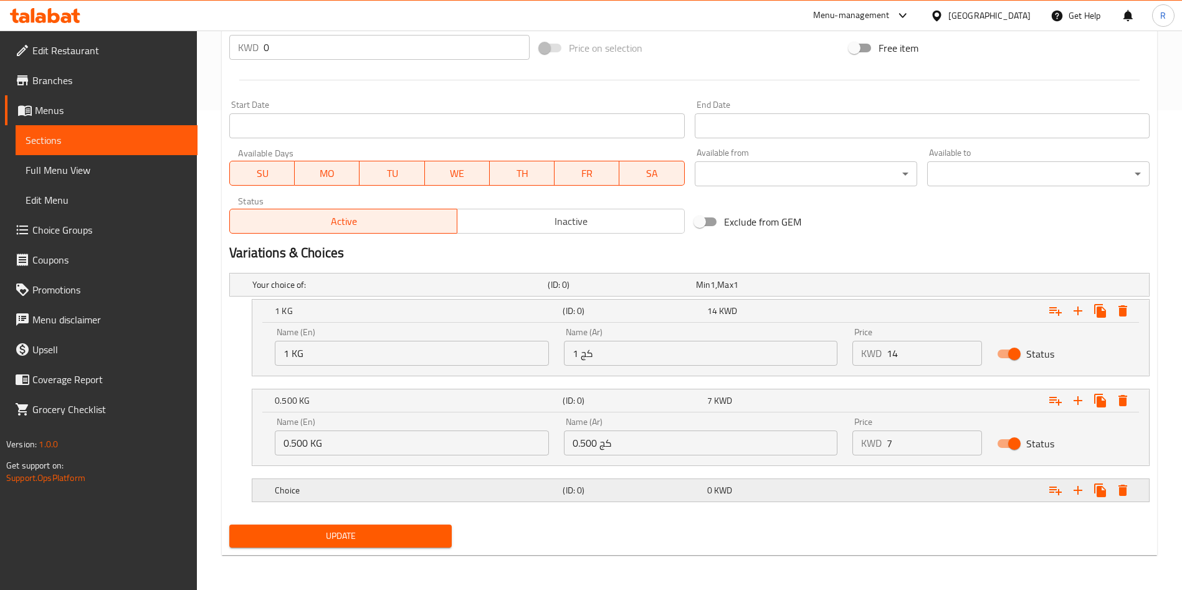
click at [429, 486] on h5 "Choice" at bounding box center [416, 490] width 283 height 12
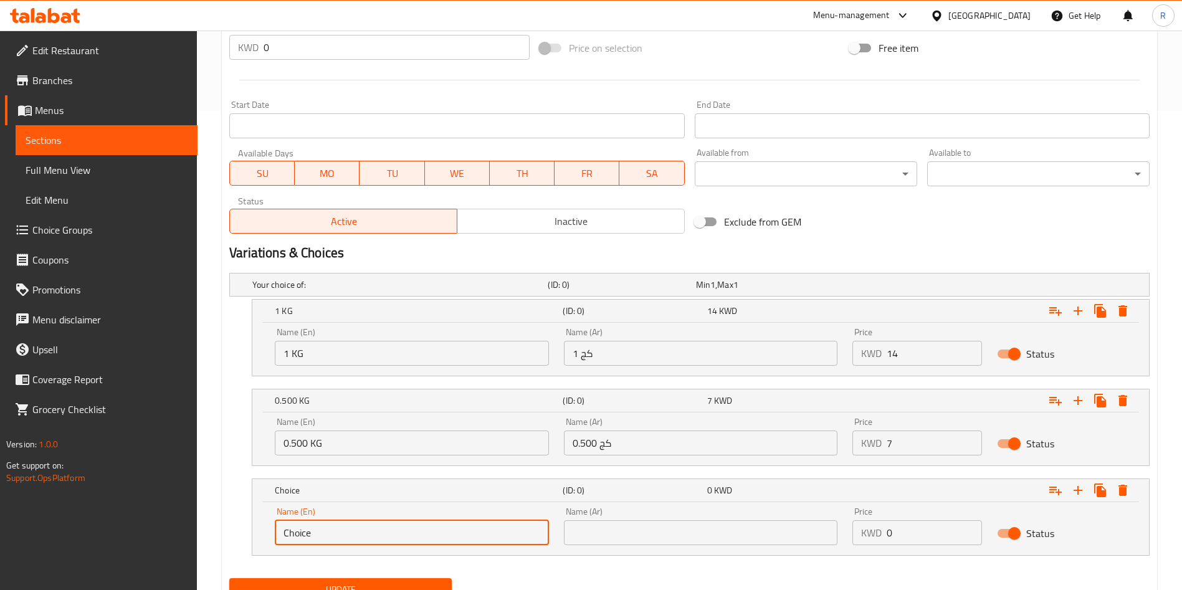
click at [435, 534] on input "Choice" at bounding box center [412, 532] width 274 height 25
type input "0.250 KG"
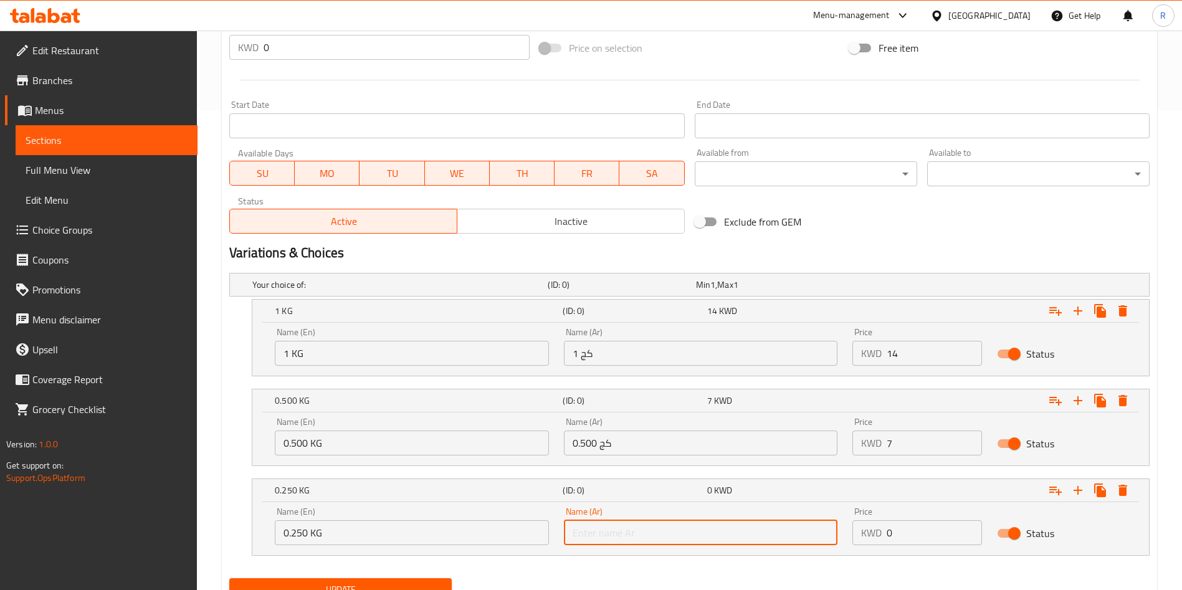
type input "0.250 كج"
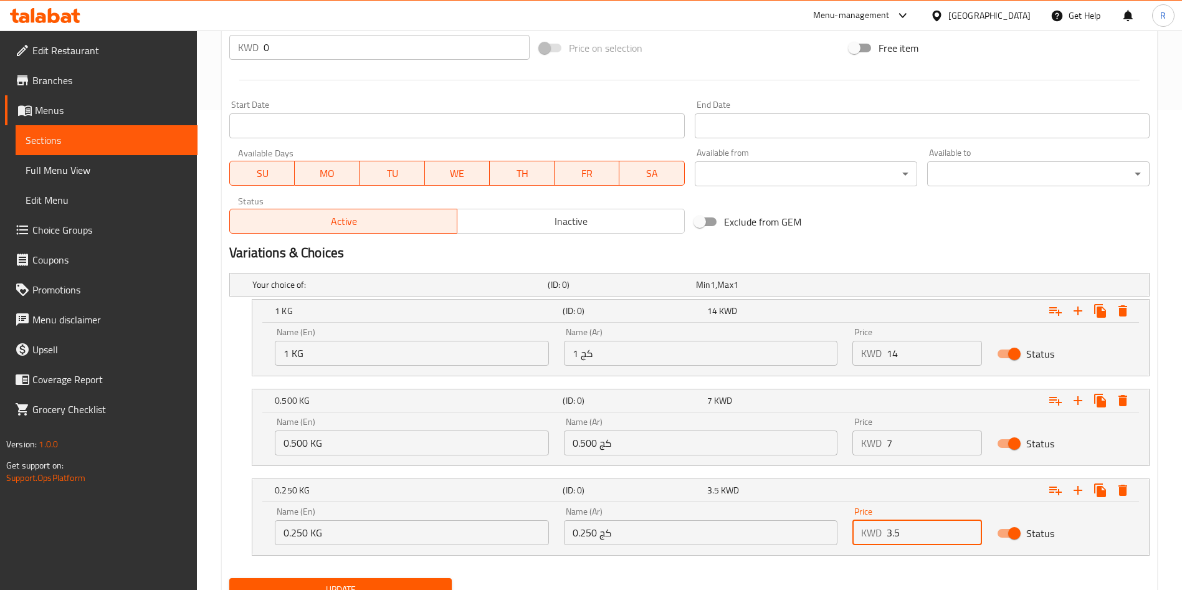
type input "3.5"
click at [216, 402] on div "Home / Restaurants management / Menus / Sections / item / update Stuffed Dates …" at bounding box center [689, 97] width 985 height 1093
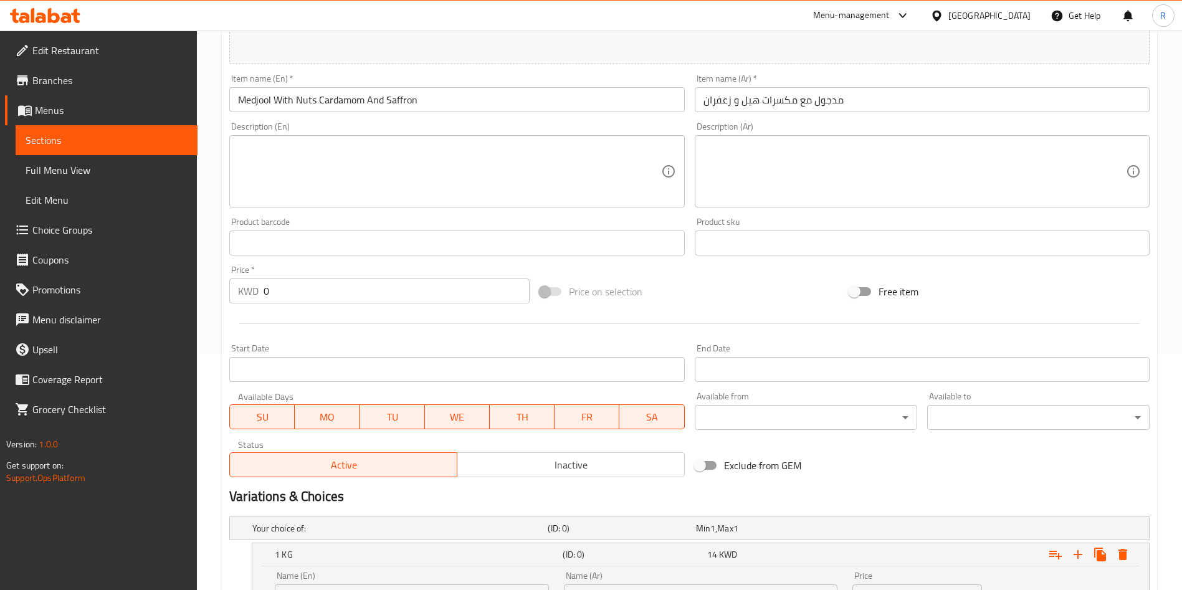
scroll to position [533, 0]
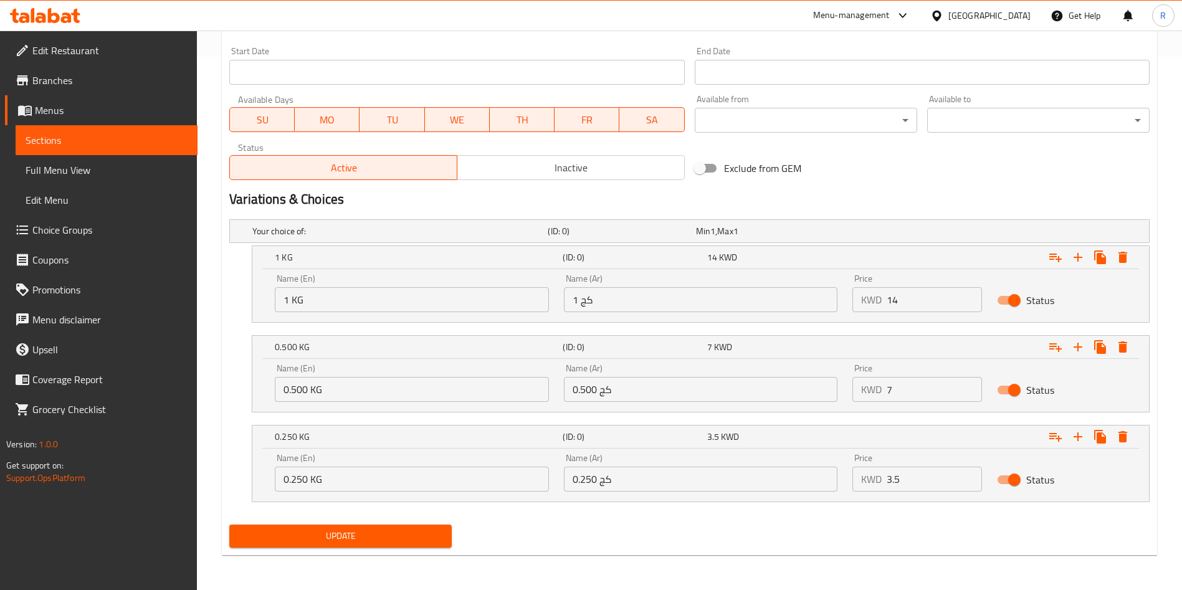
click at [347, 528] on span "Update" at bounding box center [340, 536] width 202 height 16
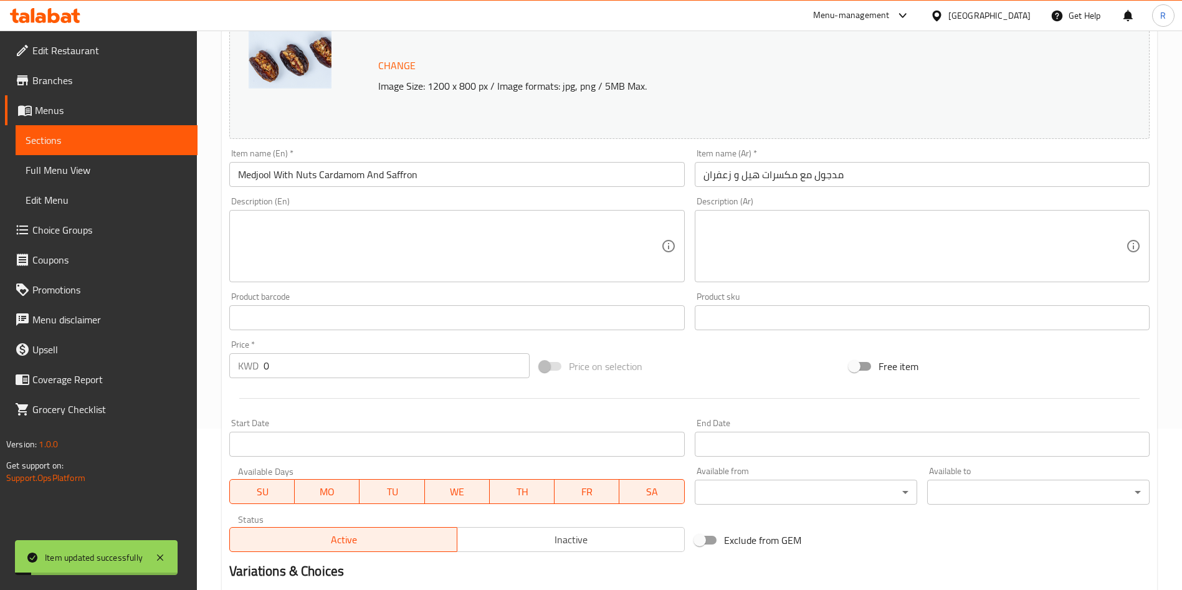
scroll to position [0, 0]
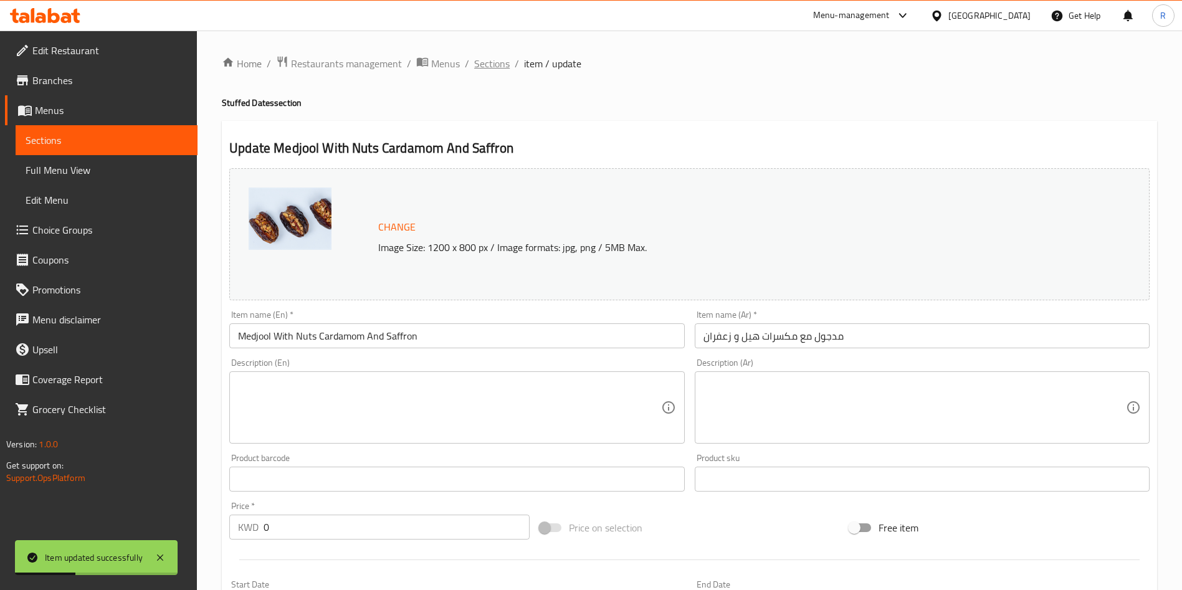
click at [487, 69] on span "Sections" at bounding box center [492, 63] width 36 height 15
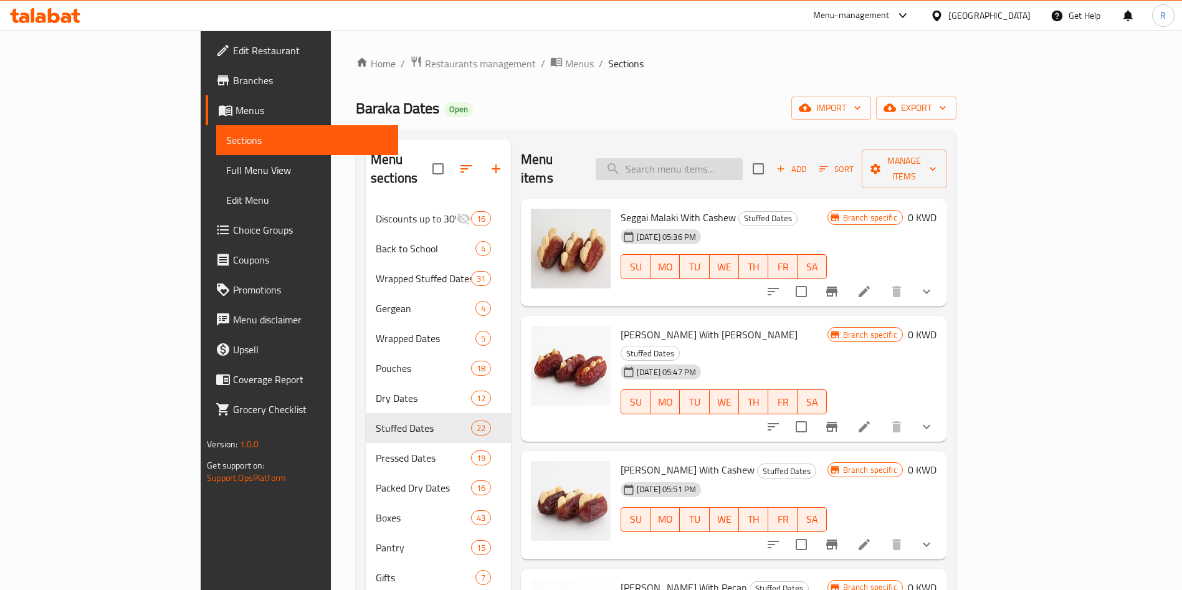
click at [726, 158] on input "search" at bounding box center [669, 169] width 147 height 22
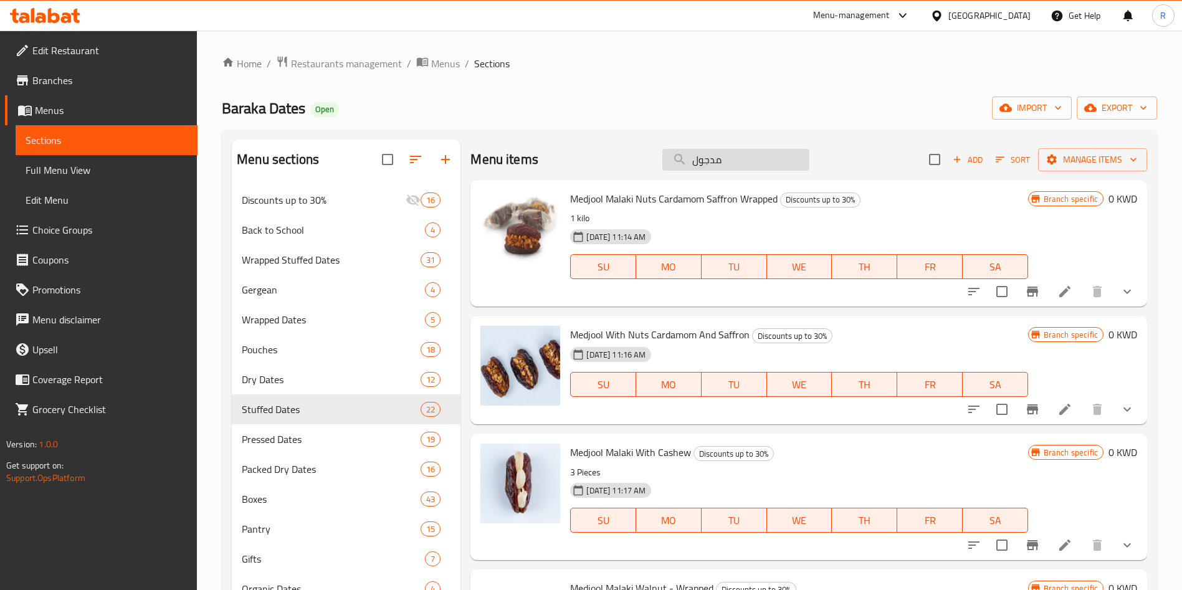
click at [749, 155] on input "مدجول" at bounding box center [735, 160] width 147 height 22
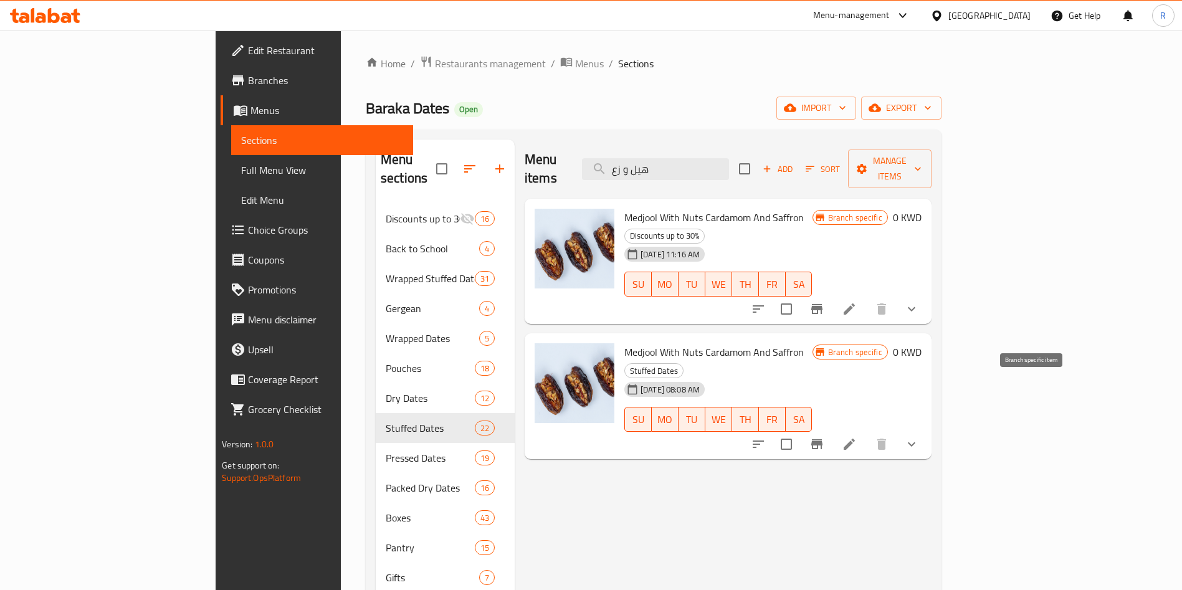
type input "هيل و زع"
click at [824, 437] on icon "Branch-specific-item" at bounding box center [816, 444] width 15 height 15
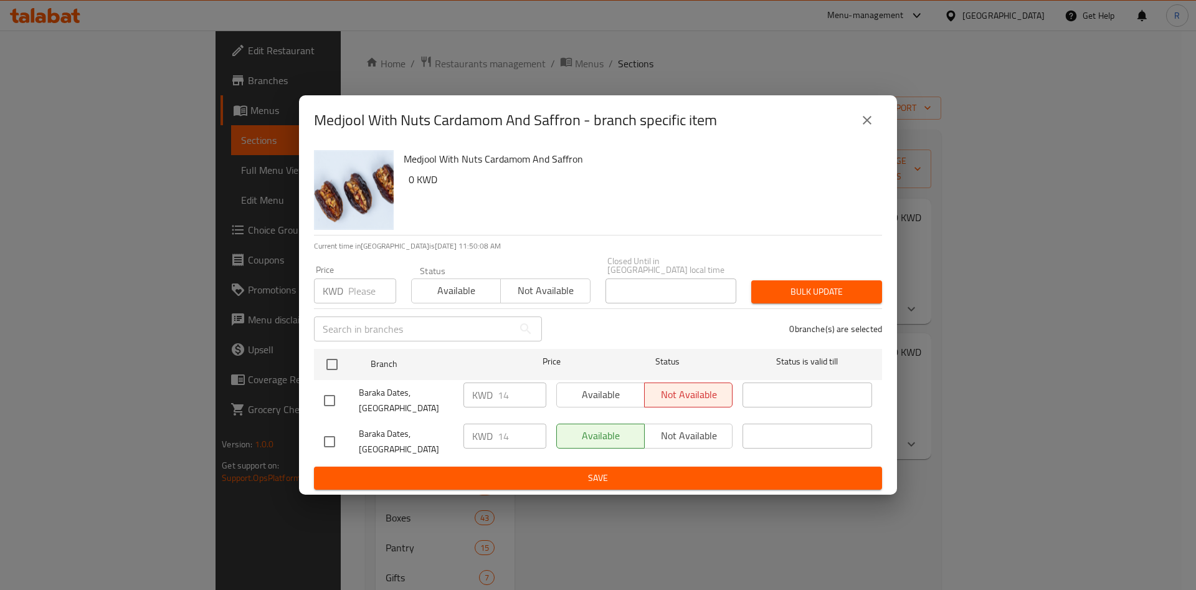
click at [347, 298] on div "KWD Price" at bounding box center [355, 290] width 82 height 25
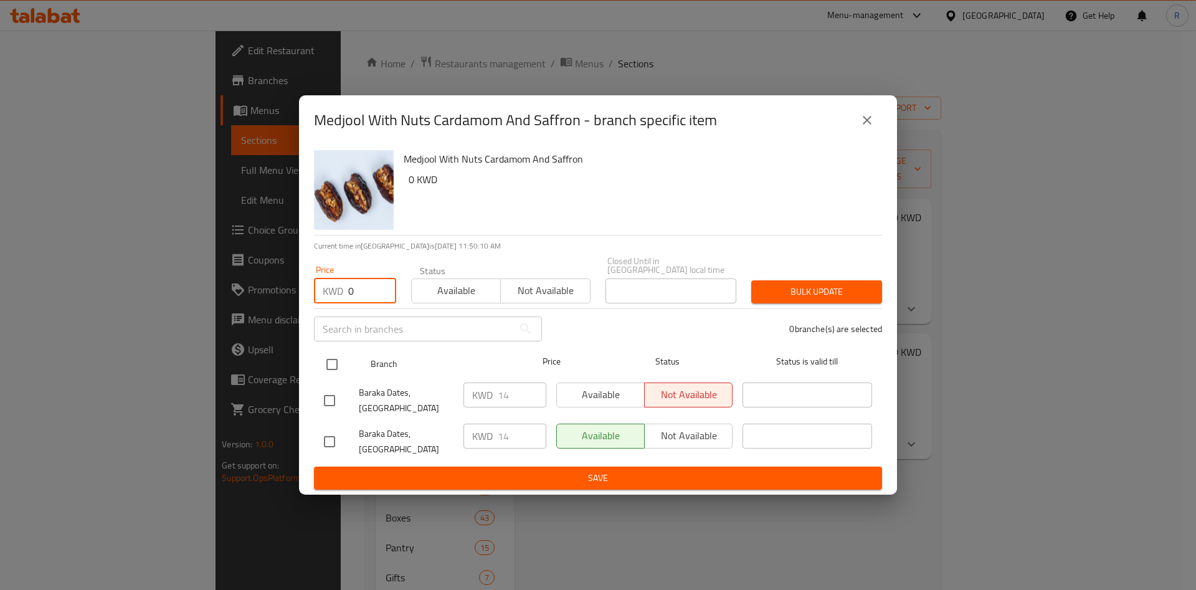
type input "0"
click at [332, 366] on input "checkbox" at bounding box center [332, 364] width 26 height 26
checkbox input "true"
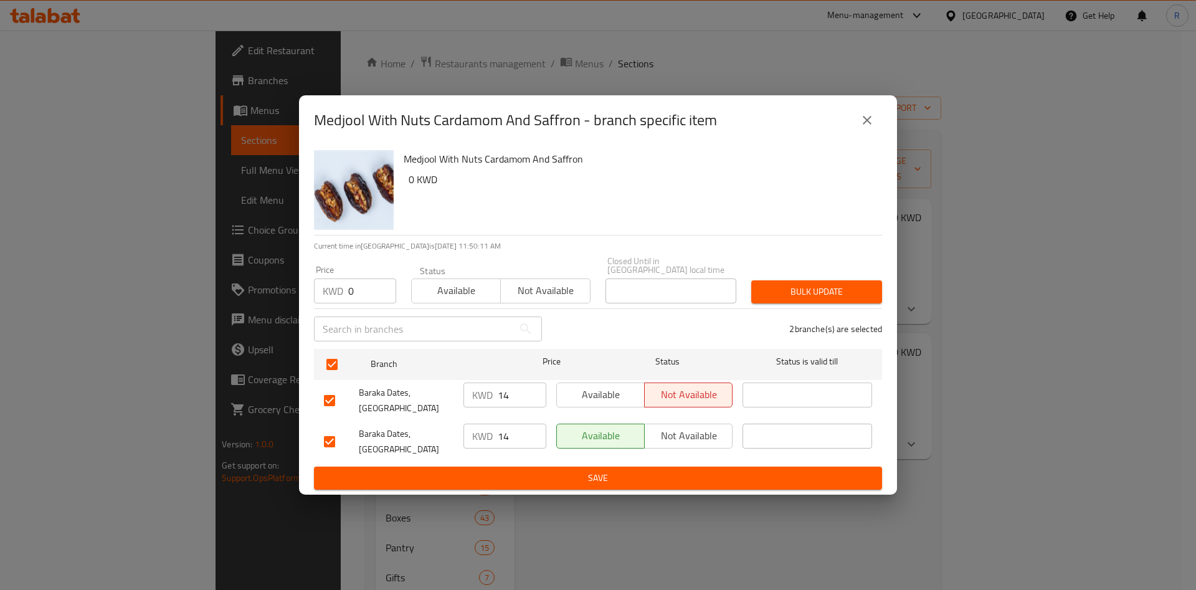
click at [795, 303] on button "Bulk update" at bounding box center [816, 291] width 131 height 23
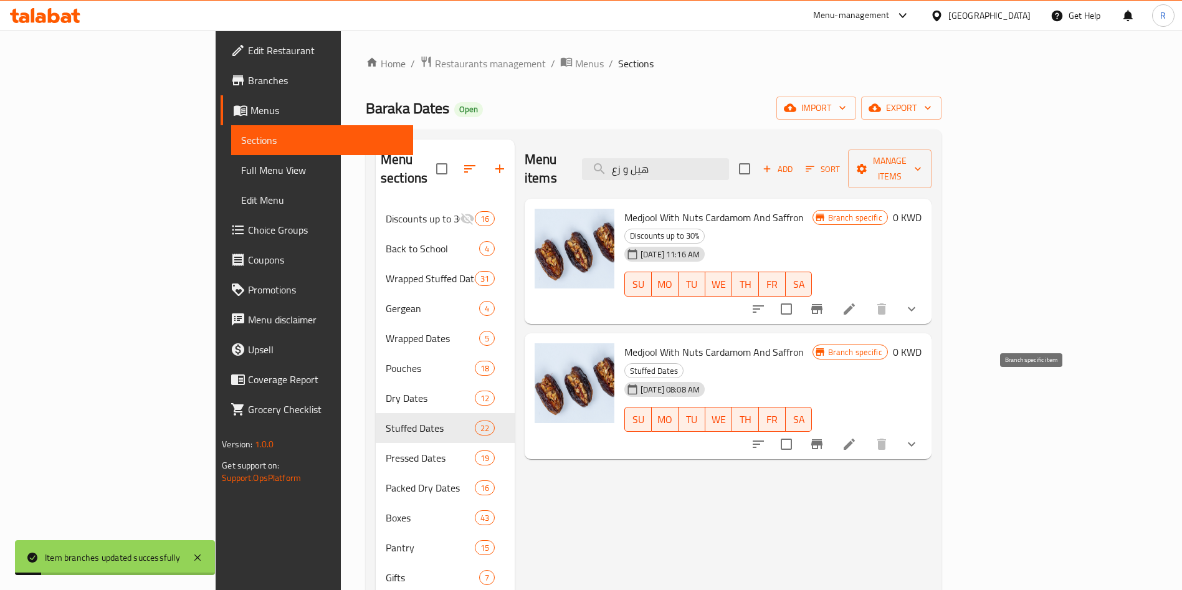
click at [822, 439] on icon "Branch-specific-item" at bounding box center [816, 444] width 11 height 10
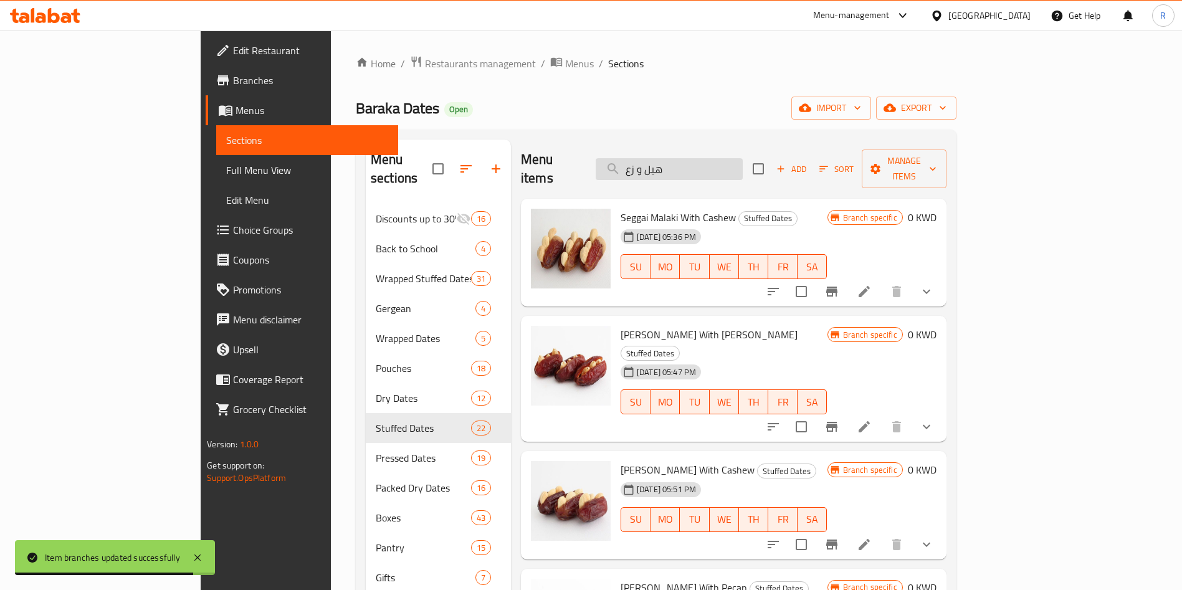
click at [743, 158] on input "هيل و زع" at bounding box center [669, 169] width 147 height 22
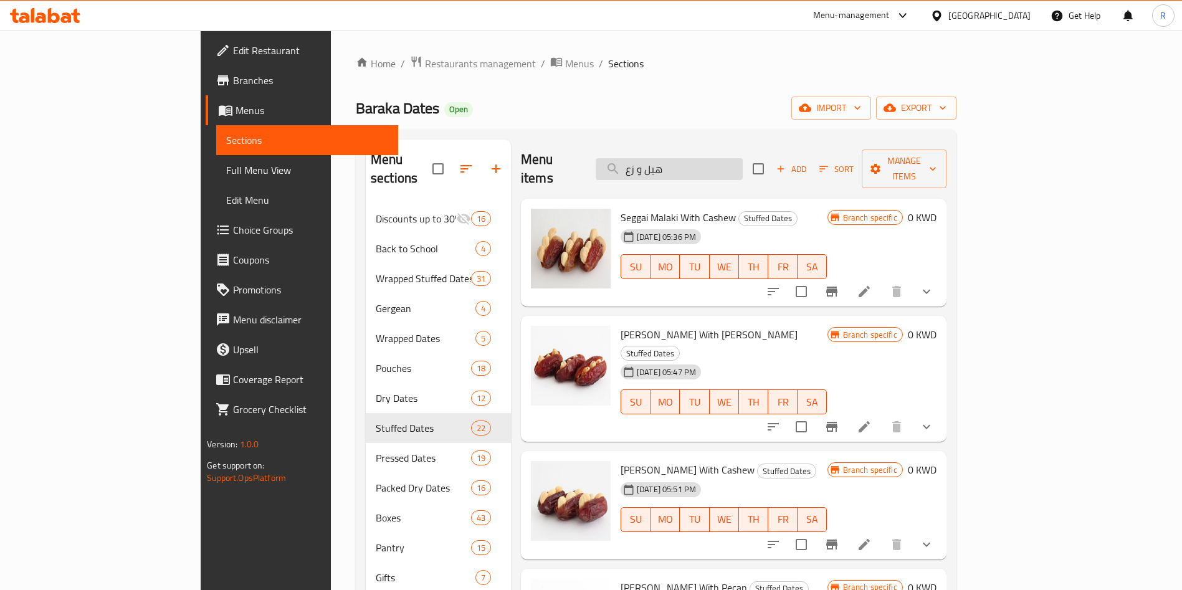
click at [743, 158] on input "هيل و زع" at bounding box center [669, 169] width 147 height 22
type input "هيل و زع"
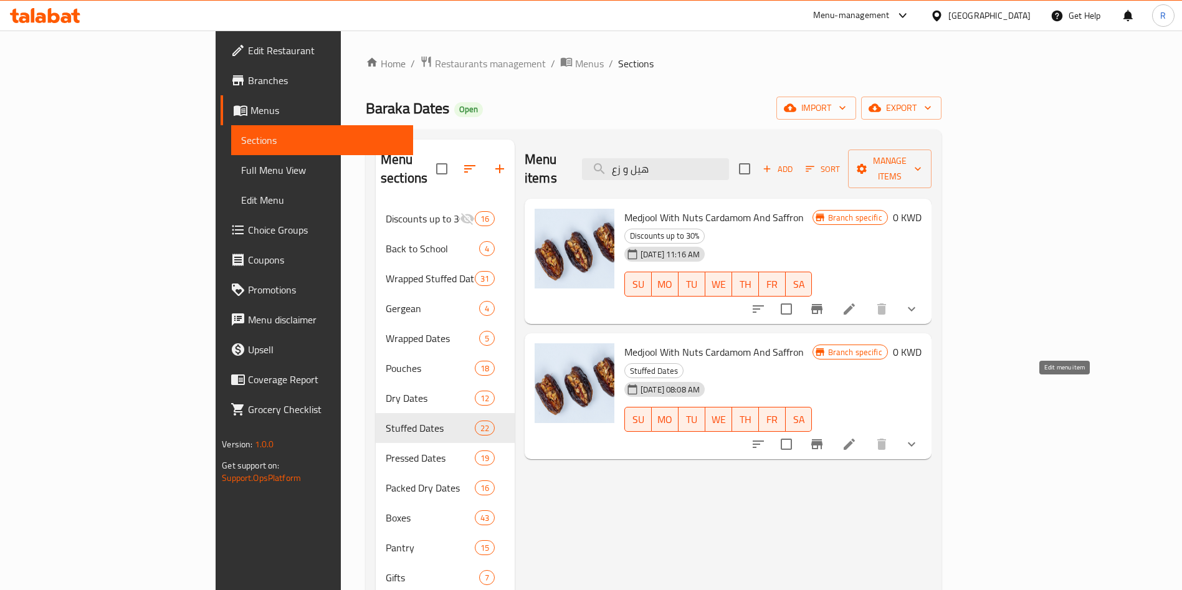
click at [857, 437] on icon at bounding box center [849, 444] width 15 height 15
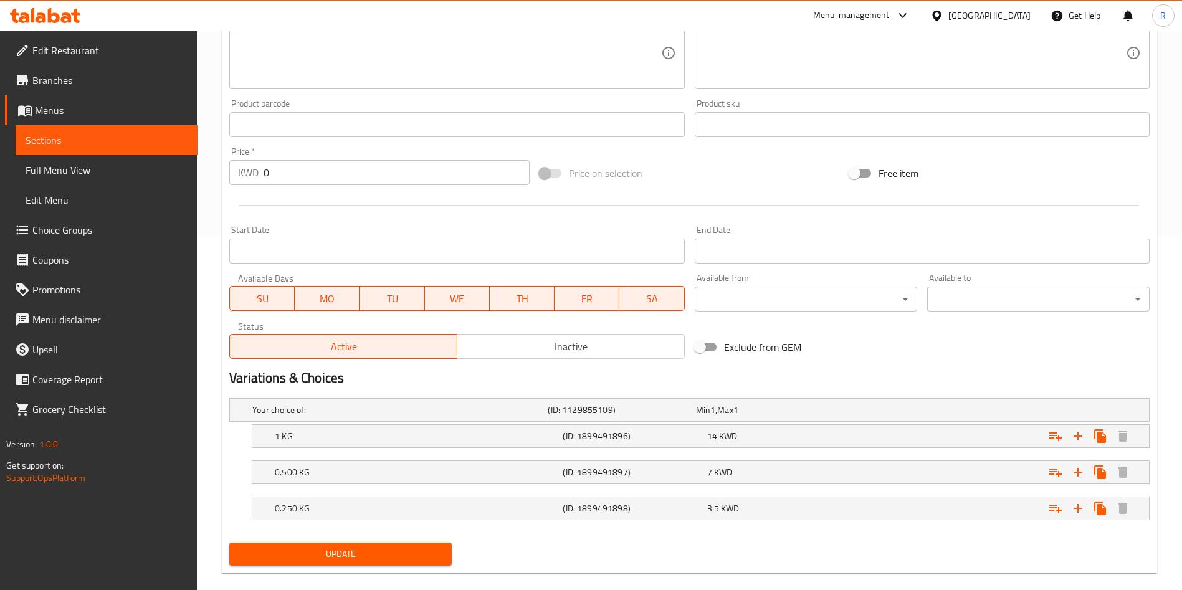
scroll to position [373, 0]
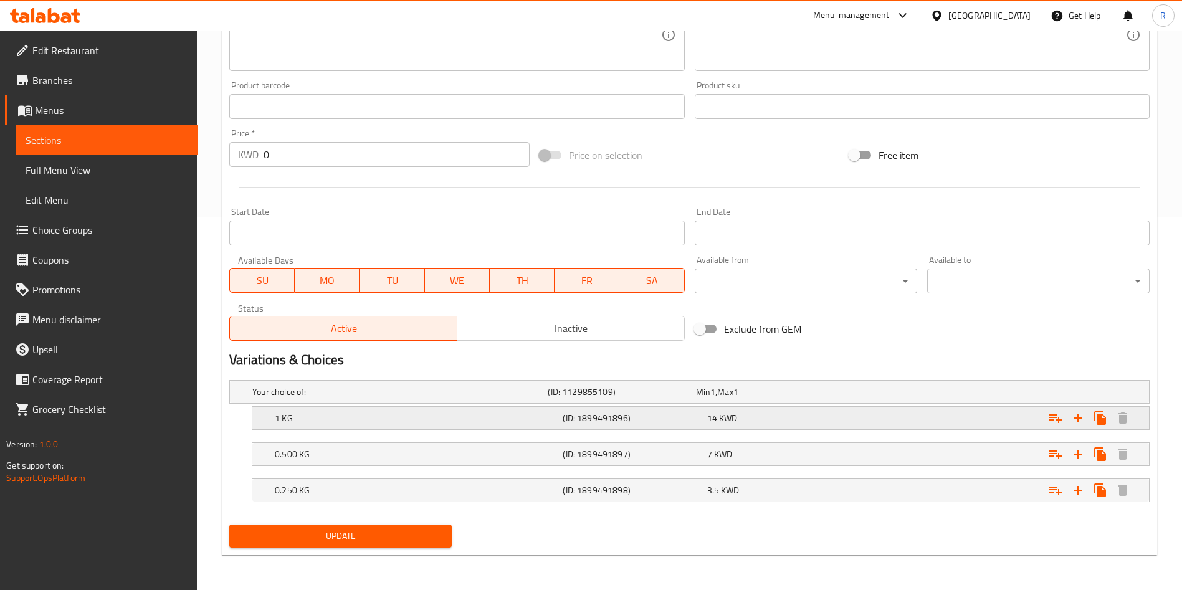
click at [938, 411] on div "Expand" at bounding box center [992, 417] width 288 height 27
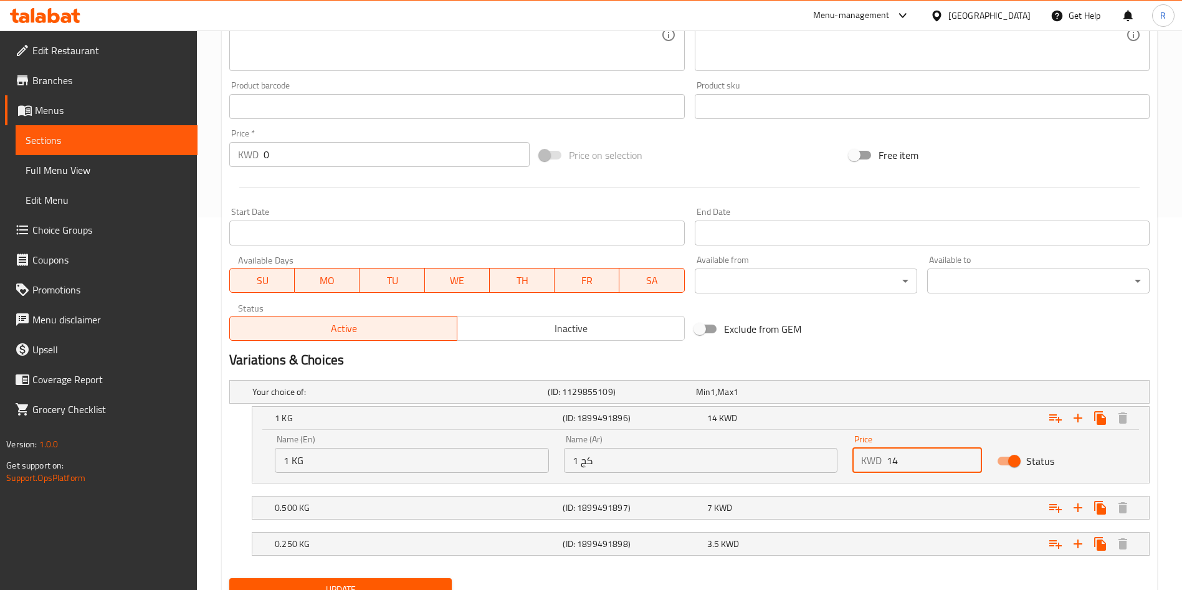
drag, startPoint x: 924, startPoint y: 456, endPoint x: 890, endPoint y: 458, distance: 33.7
click at [890, 458] on input "14" at bounding box center [933, 460] width 95 height 25
type input "11"
click at [945, 513] on div "Expand" at bounding box center [992, 507] width 288 height 27
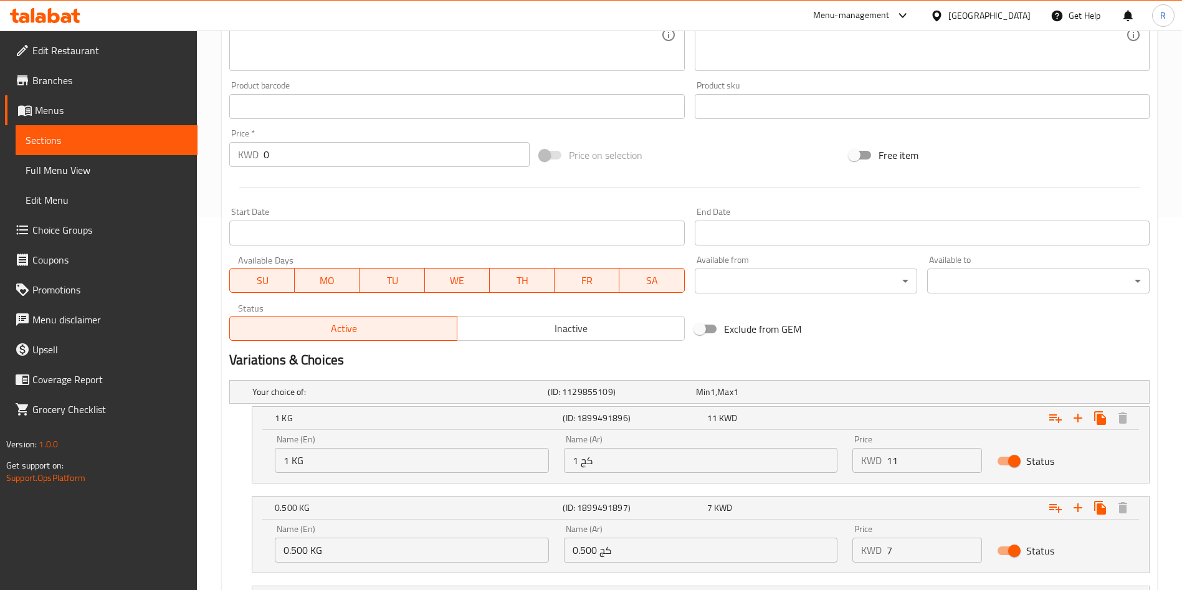
drag, startPoint x: 903, startPoint y: 548, endPoint x: 863, endPoint y: 551, distance: 40.0
click at [863, 551] on div "KWD 7 Price" at bounding box center [917, 550] width 130 height 25
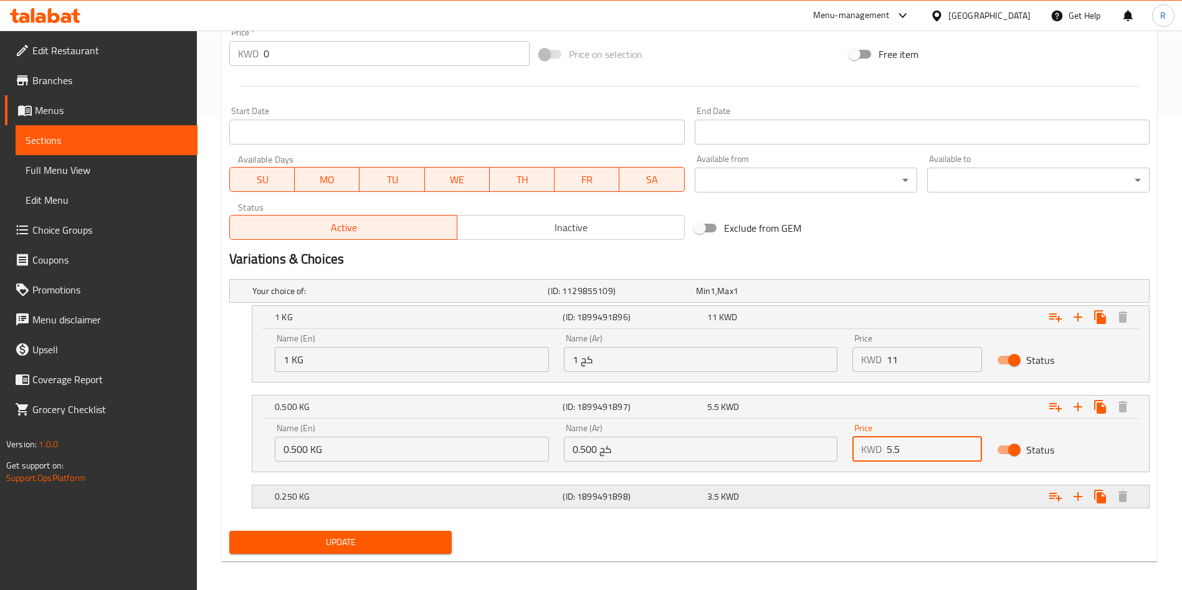
scroll to position [480, 0]
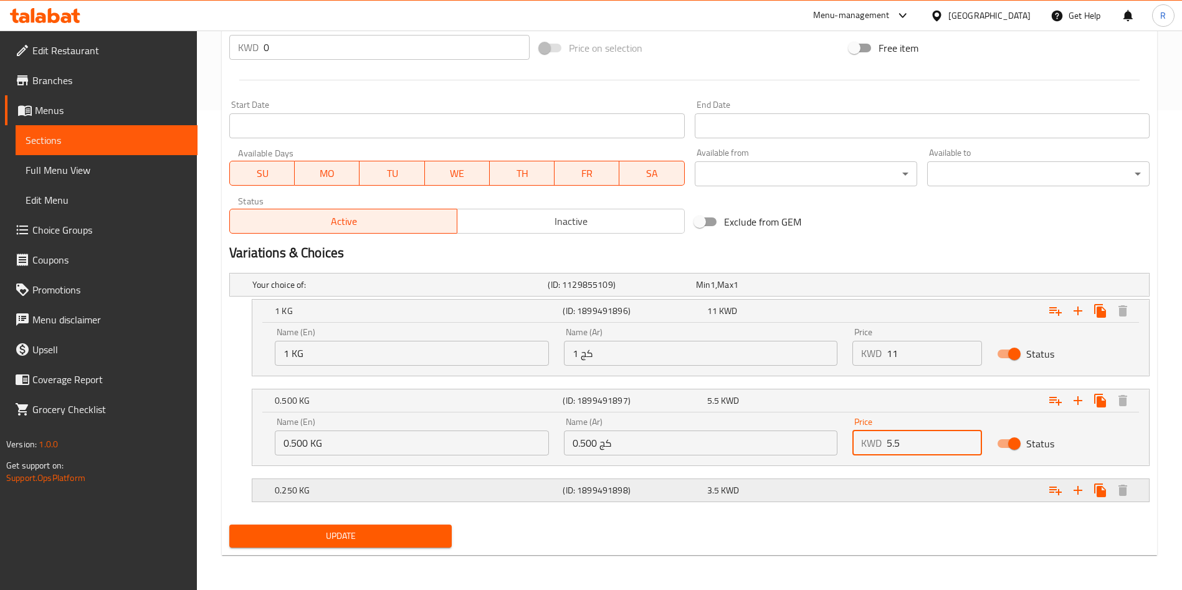
type input "5.5"
click at [908, 500] on div "Expand" at bounding box center [992, 490] width 288 height 27
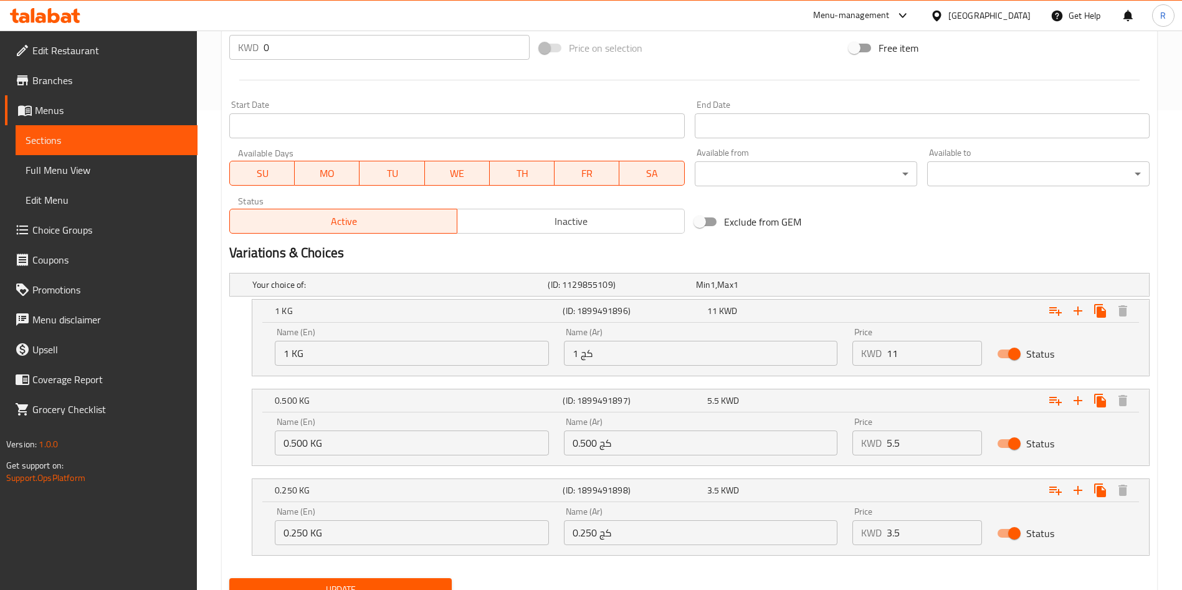
drag, startPoint x: 926, startPoint y: 531, endPoint x: 825, endPoint y: 532, distance: 100.3
click at [825, 532] on div "Name (En) 0.250 KG Name (En) Name (Ar) 0.250 كج Name (Ar) Price KWD 3.5 Price S…" at bounding box center [700, 526] width 867 height 53
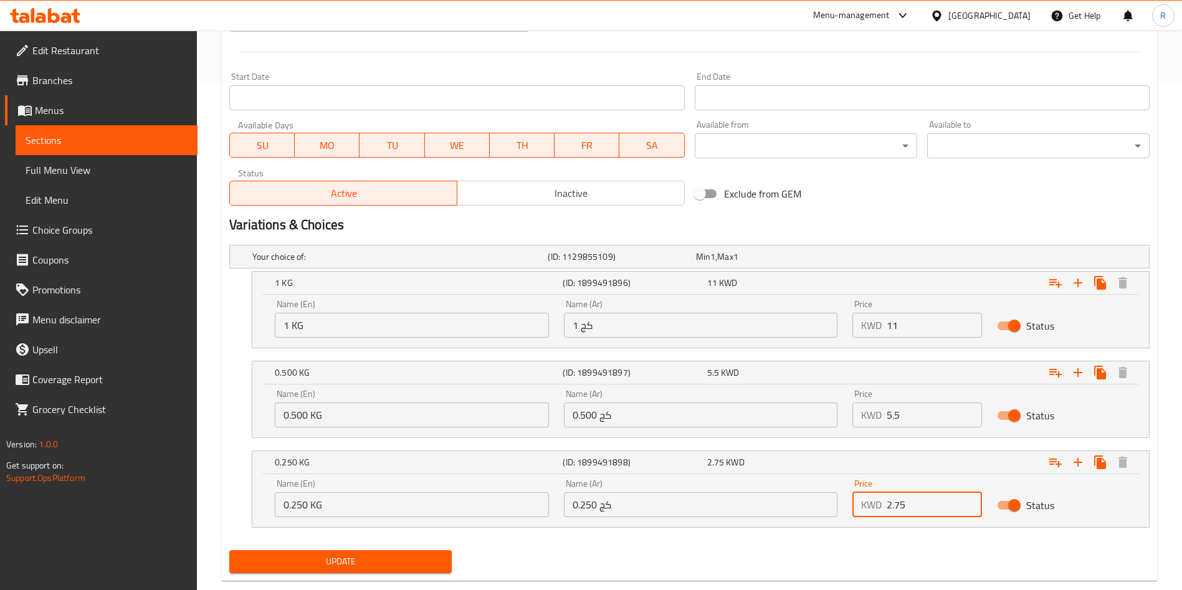
scroll to position [533, 0]
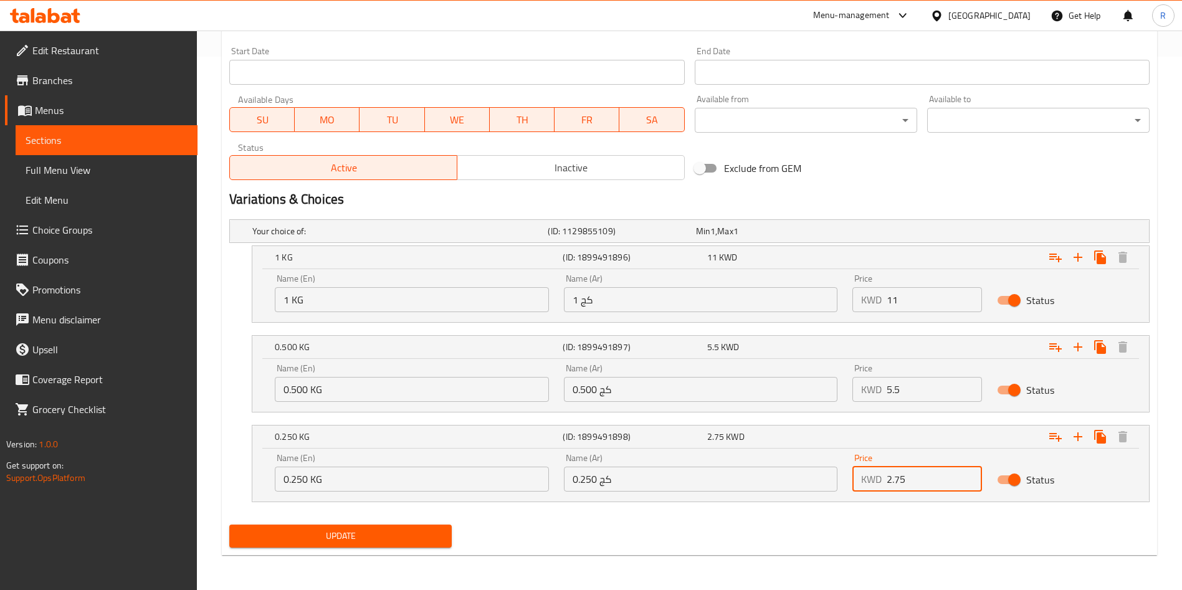
type input "2.75"
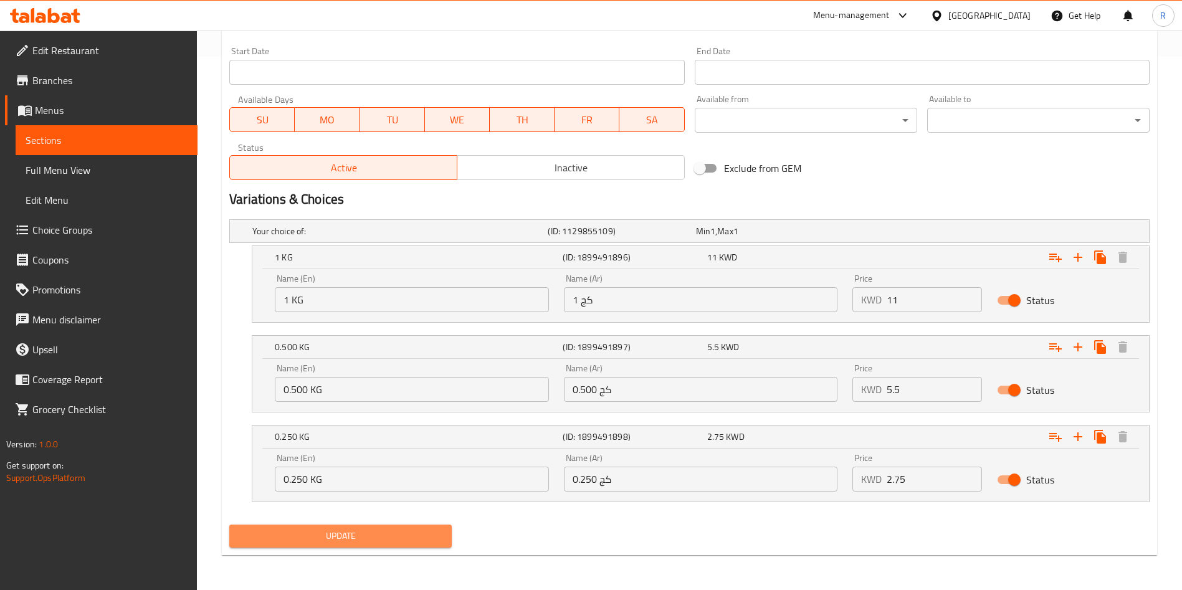
click at [419, 528] on span "Update" at bounding box center [340, 536] width 202 height 16
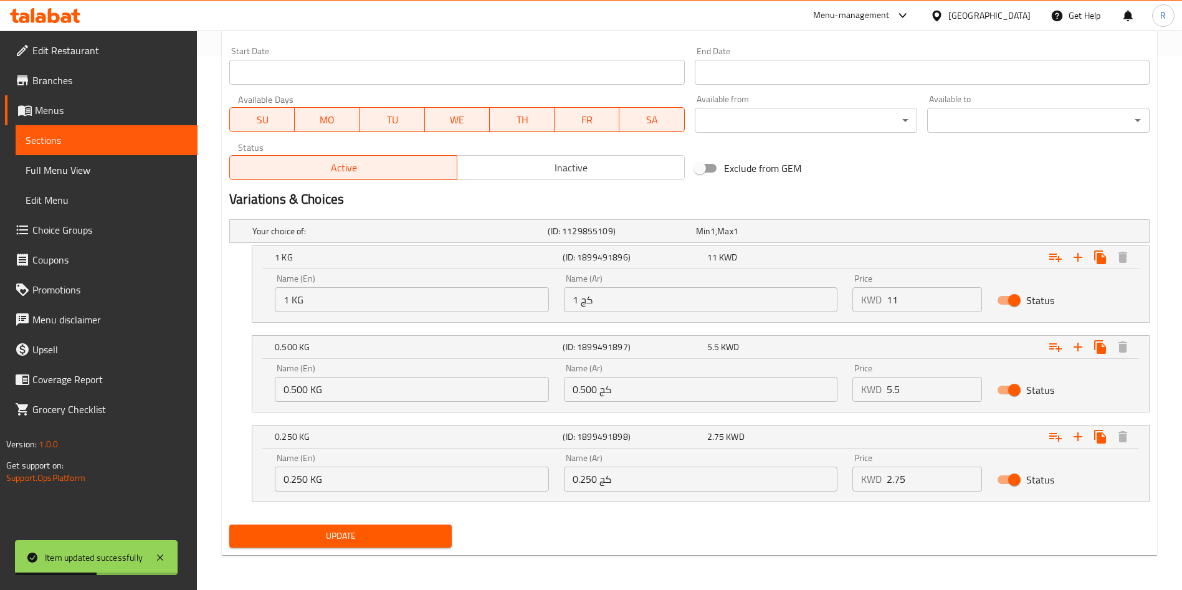
scroll to position [518, 0]
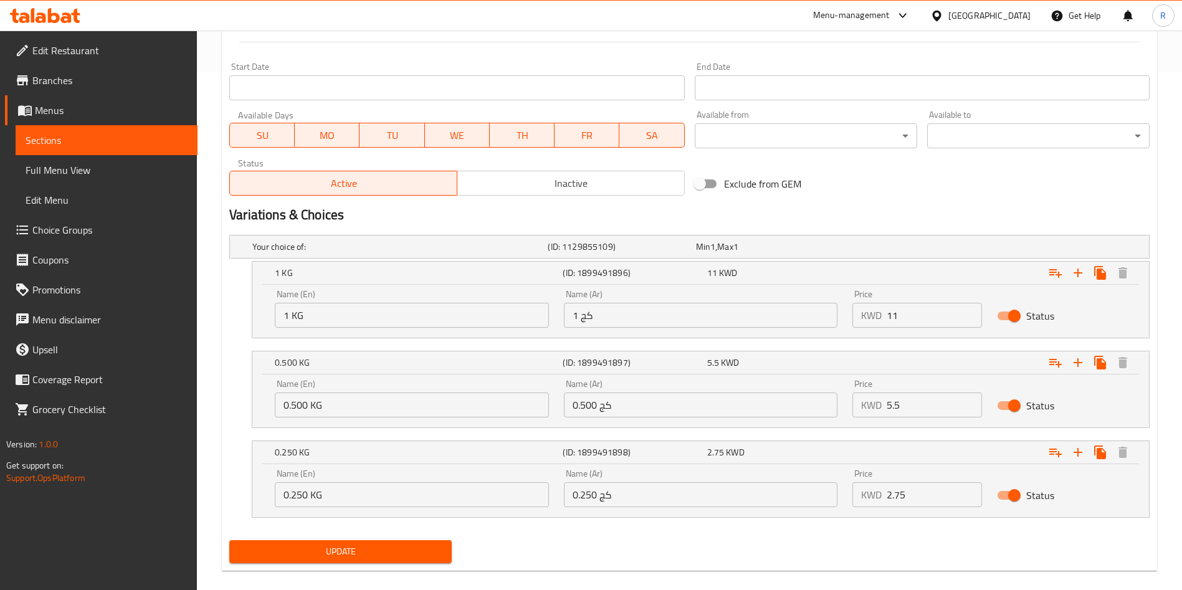
click at [400, 558] on span "Update" at bounding box center [340, 552] width 202 height 16
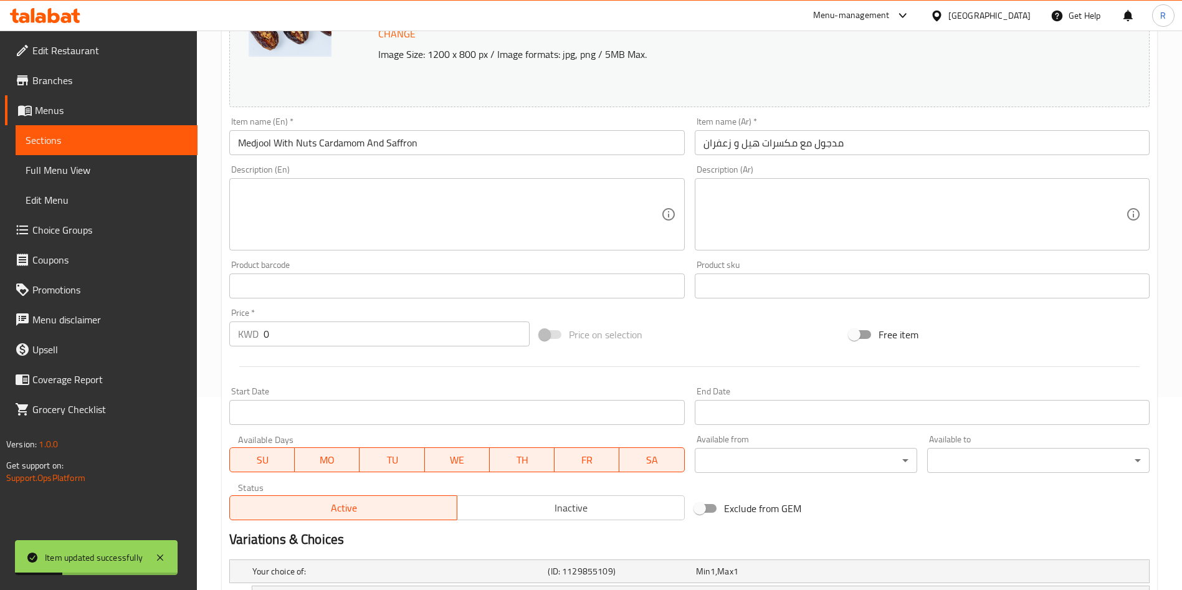
scroll to position [0, 0]
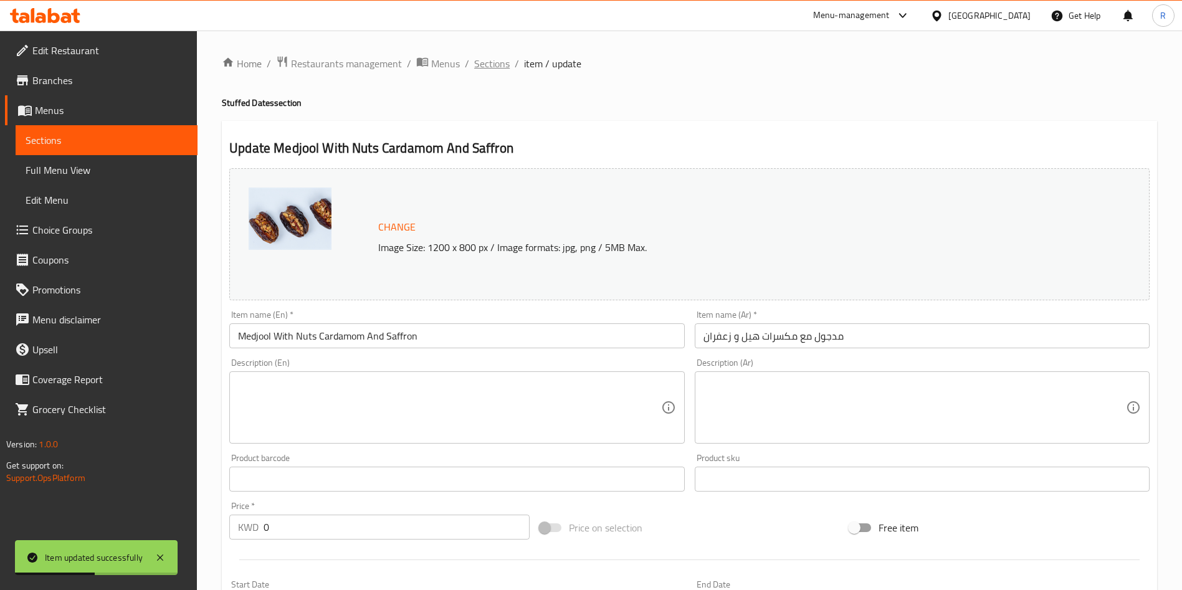
click at [485, 65] on span "Sections" at bounding box center [492, 63] width 36 height 15
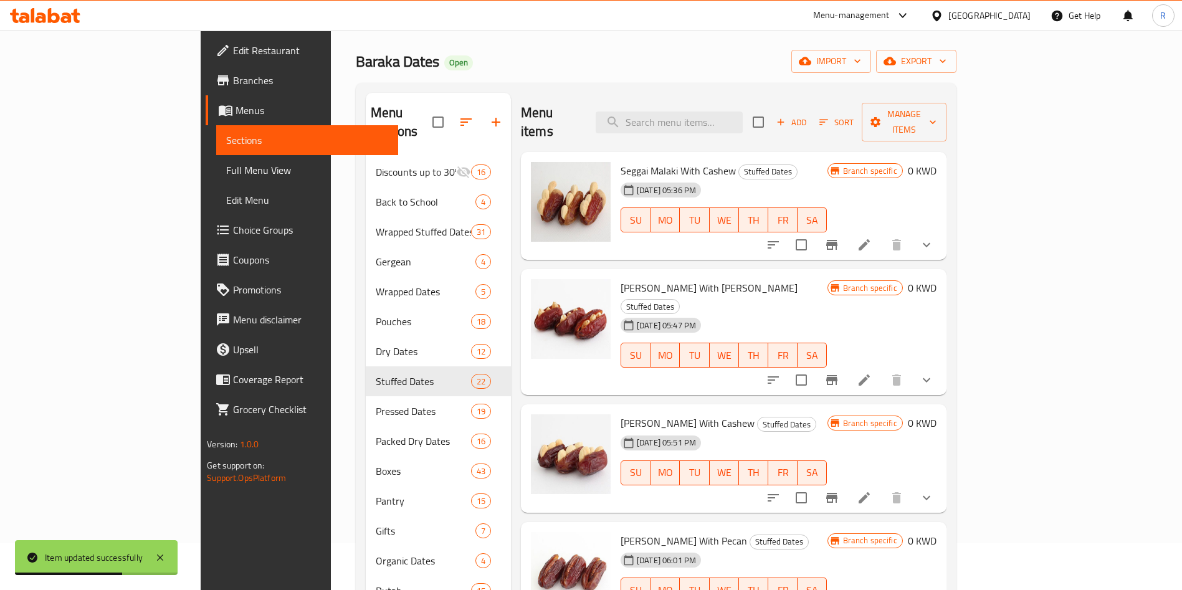
scroll to position [48, 0]
